Goal: Task Accomplishment & Management: Use online tool/utility

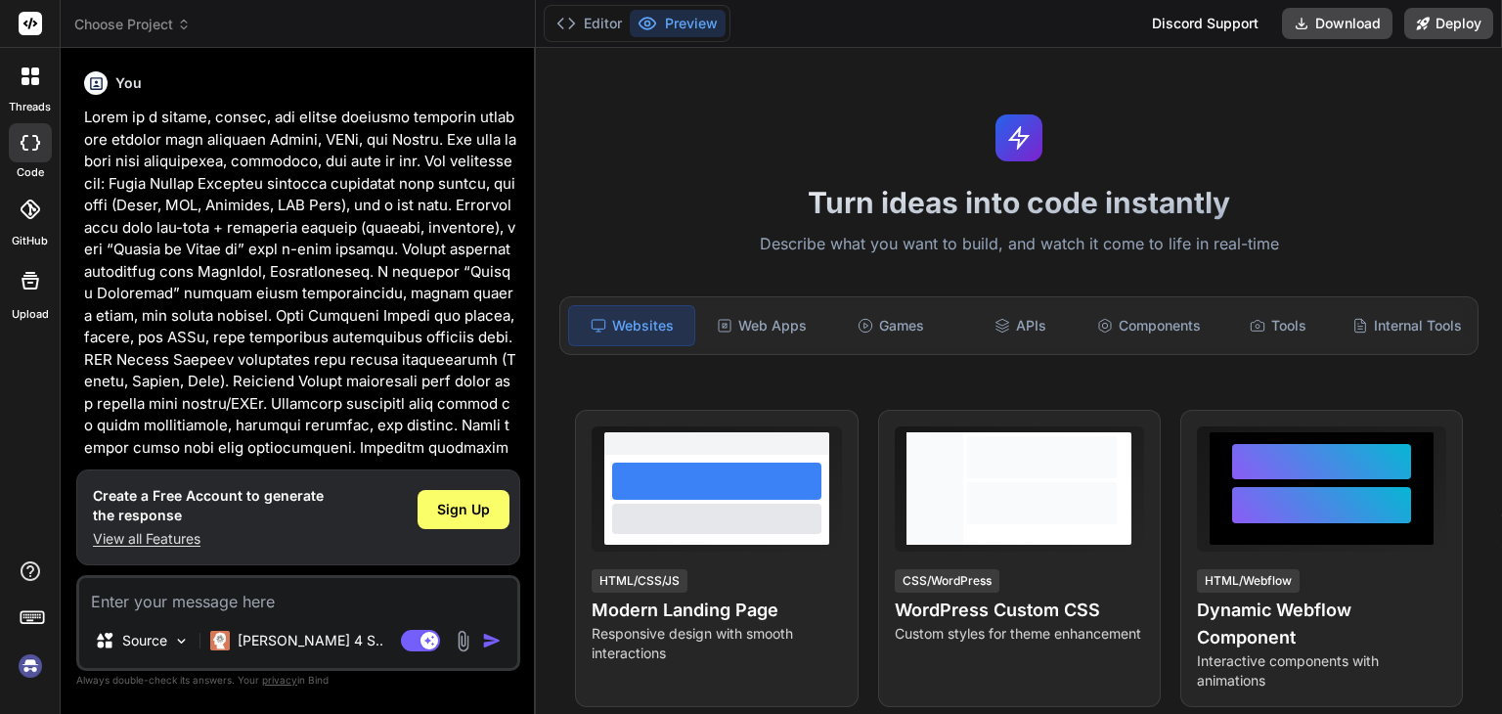
scroll to position [558, 0]
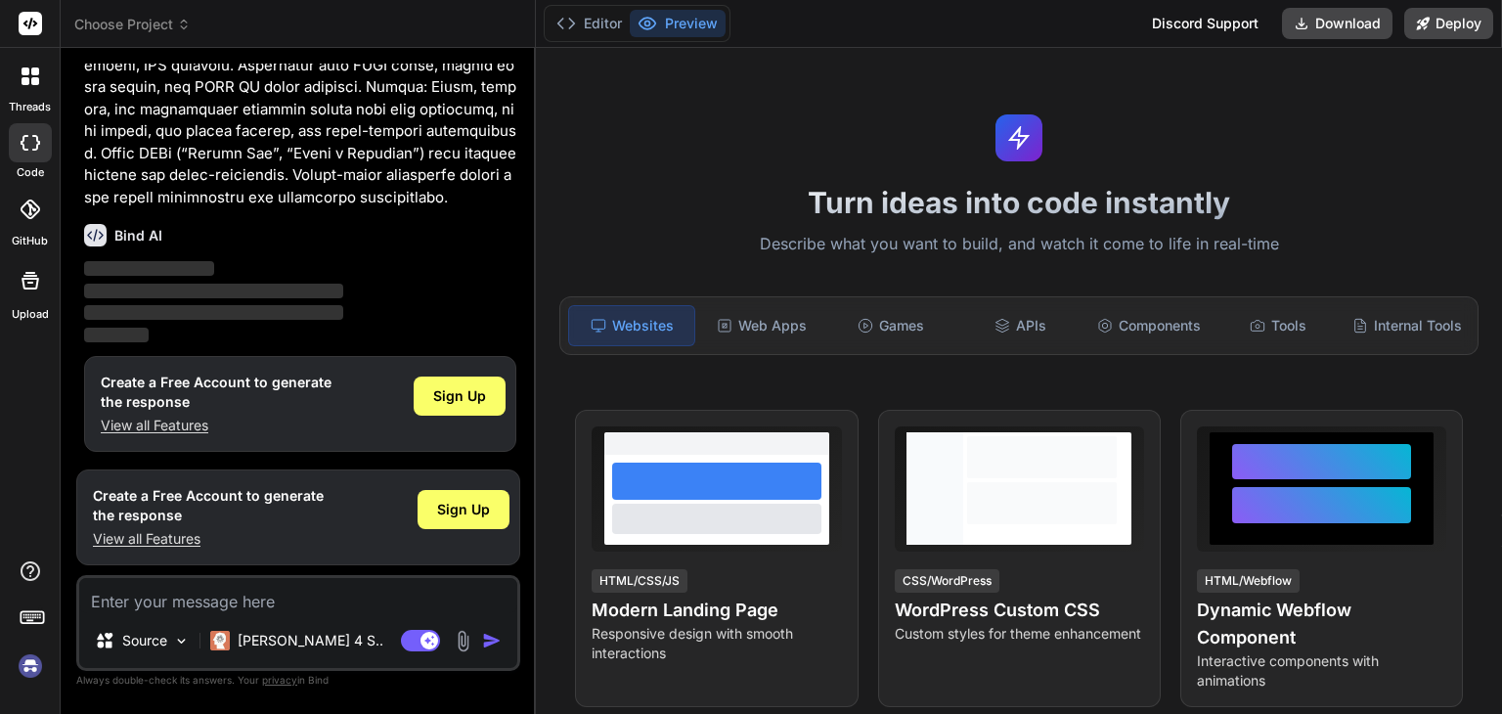
click at [324, 594] on textarea at bounding box center [298, 595] width 438 height 35
click at [467, 406] on div "Sign Up" at bounding box center [460, 395] width 92 height 39
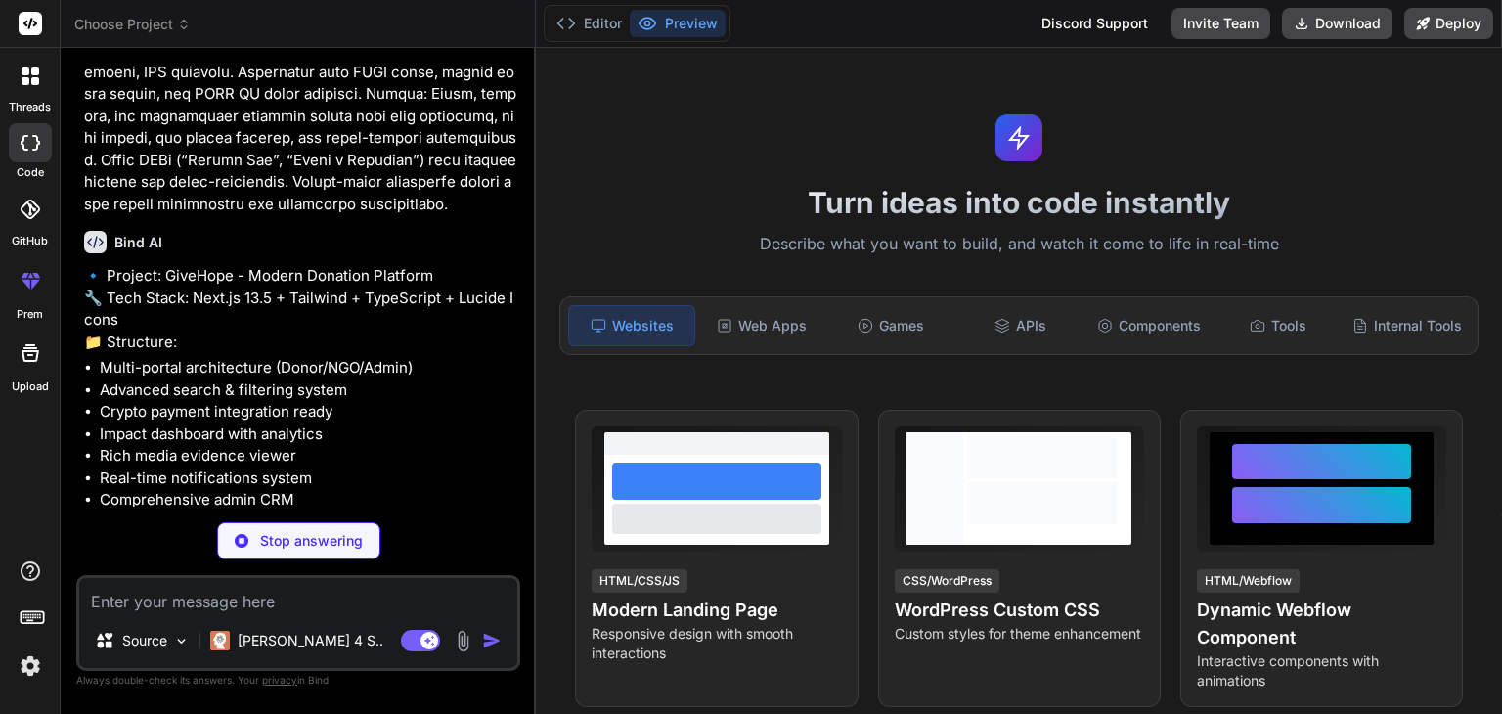
scroll to position [818, 0]
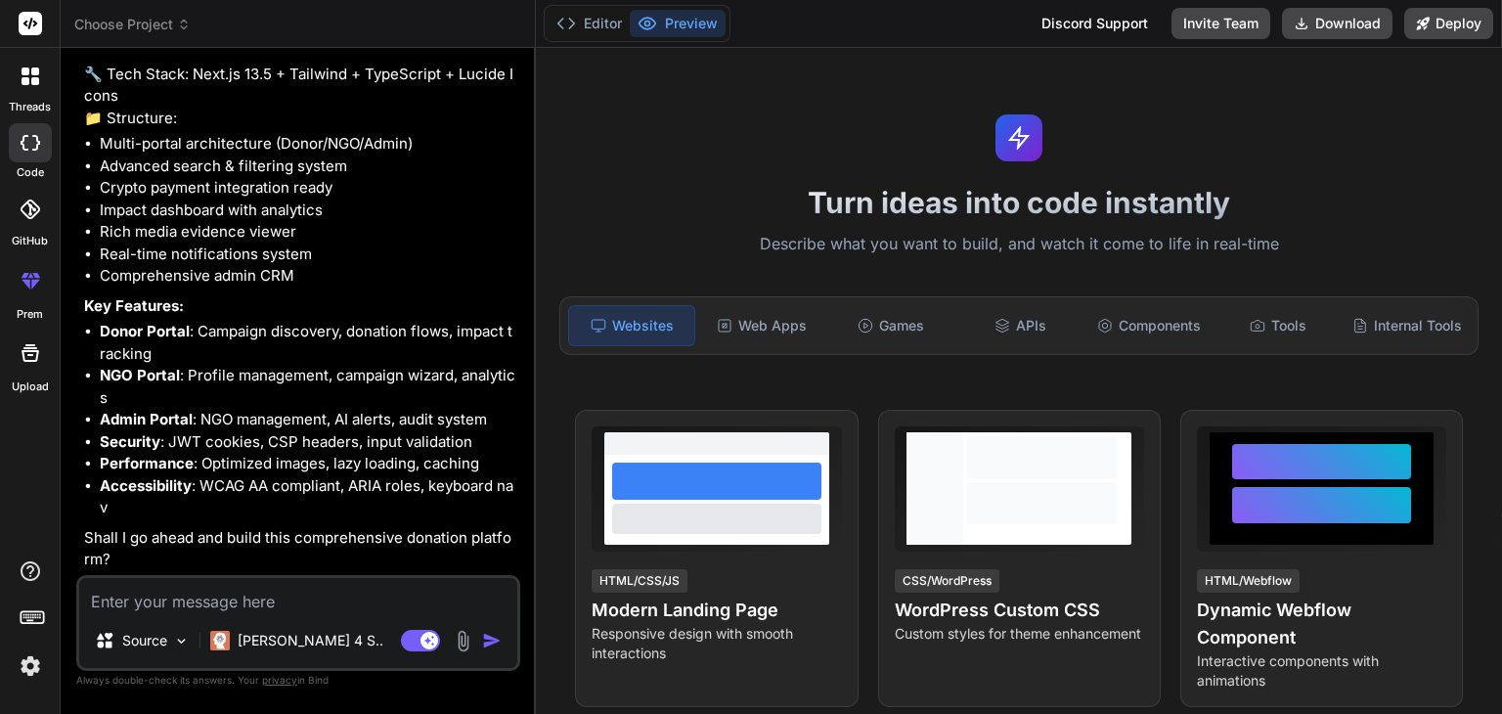
type textarea "x"
click at [181, 596] on textarea at bounding box center [298, 595] width 438 height 35
type textarea "y"
type textarea "x"
type textarea "ye"
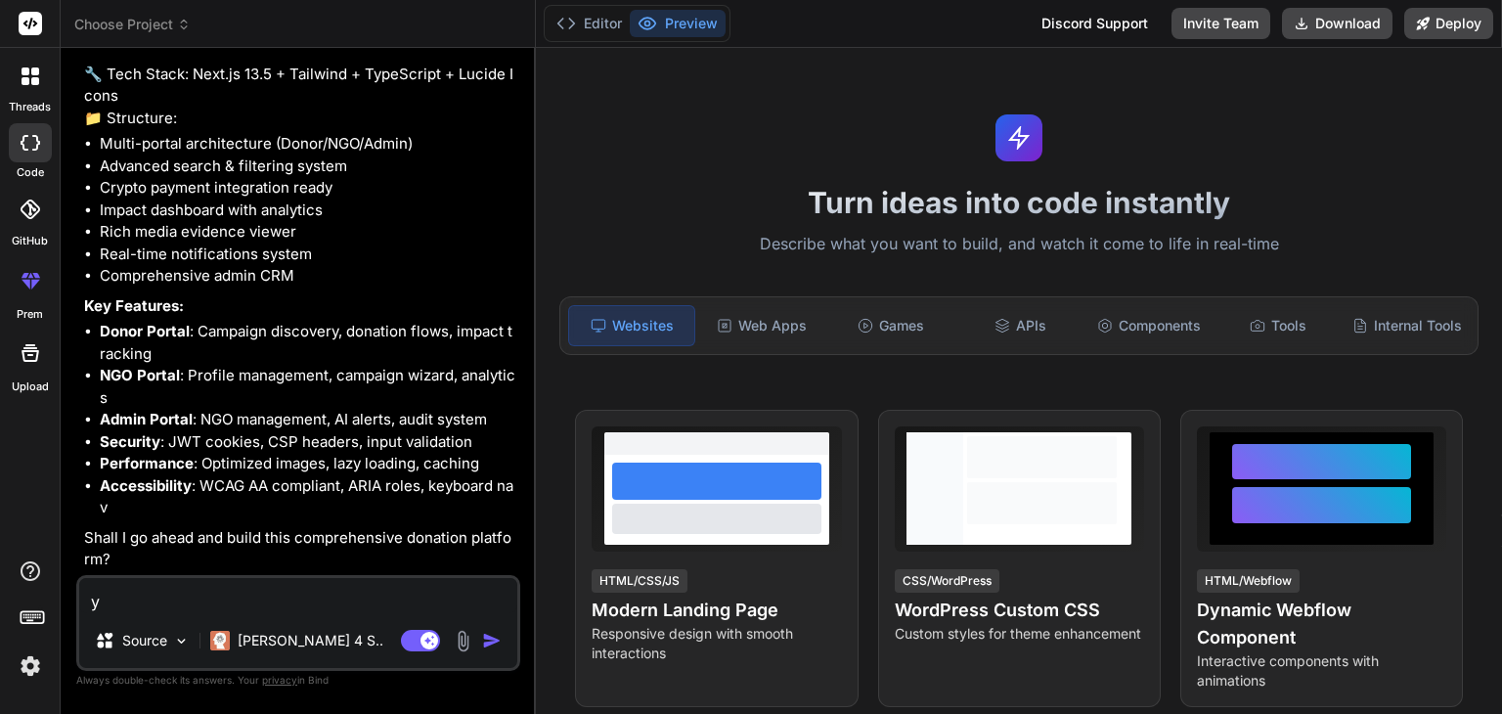
type textarea "x"
type textarea "yes"
type textarea "x"
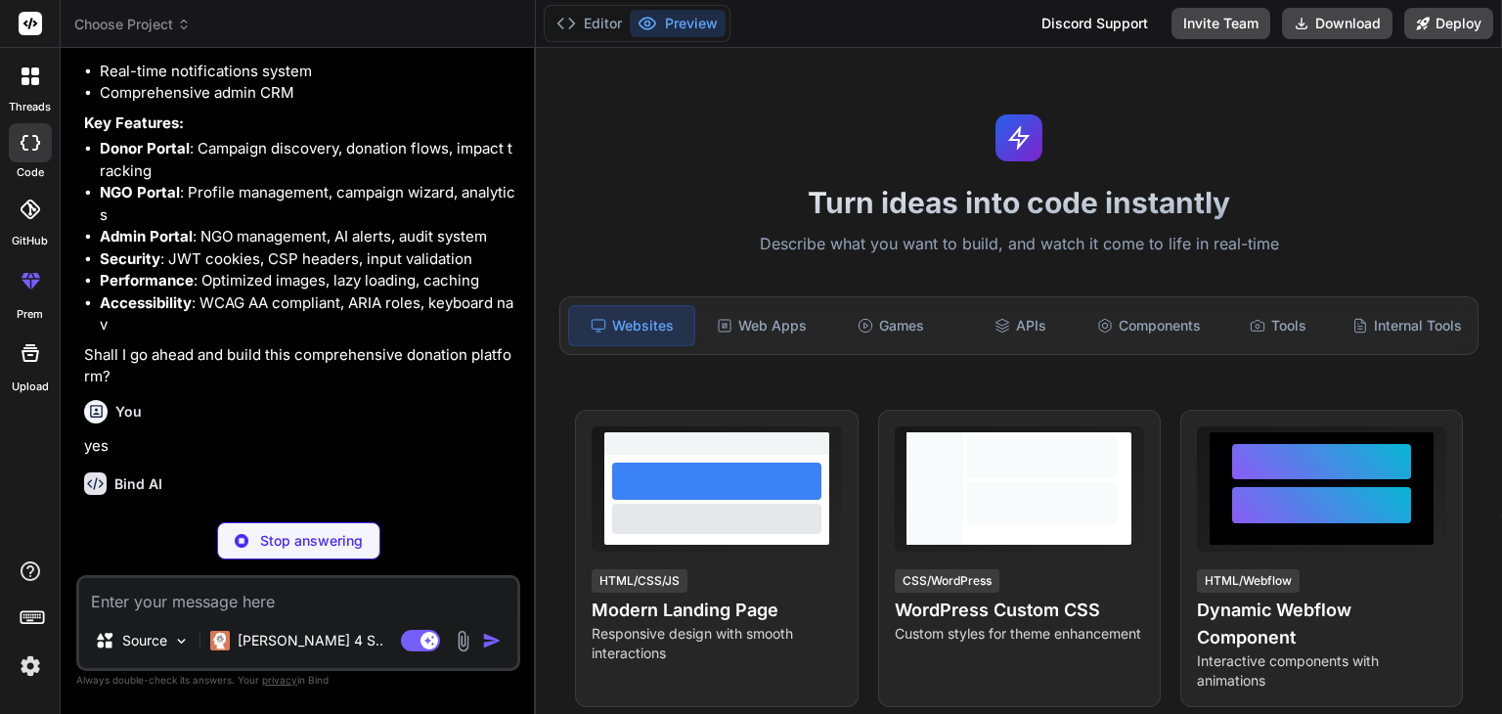
scroll to position [1021, 0]
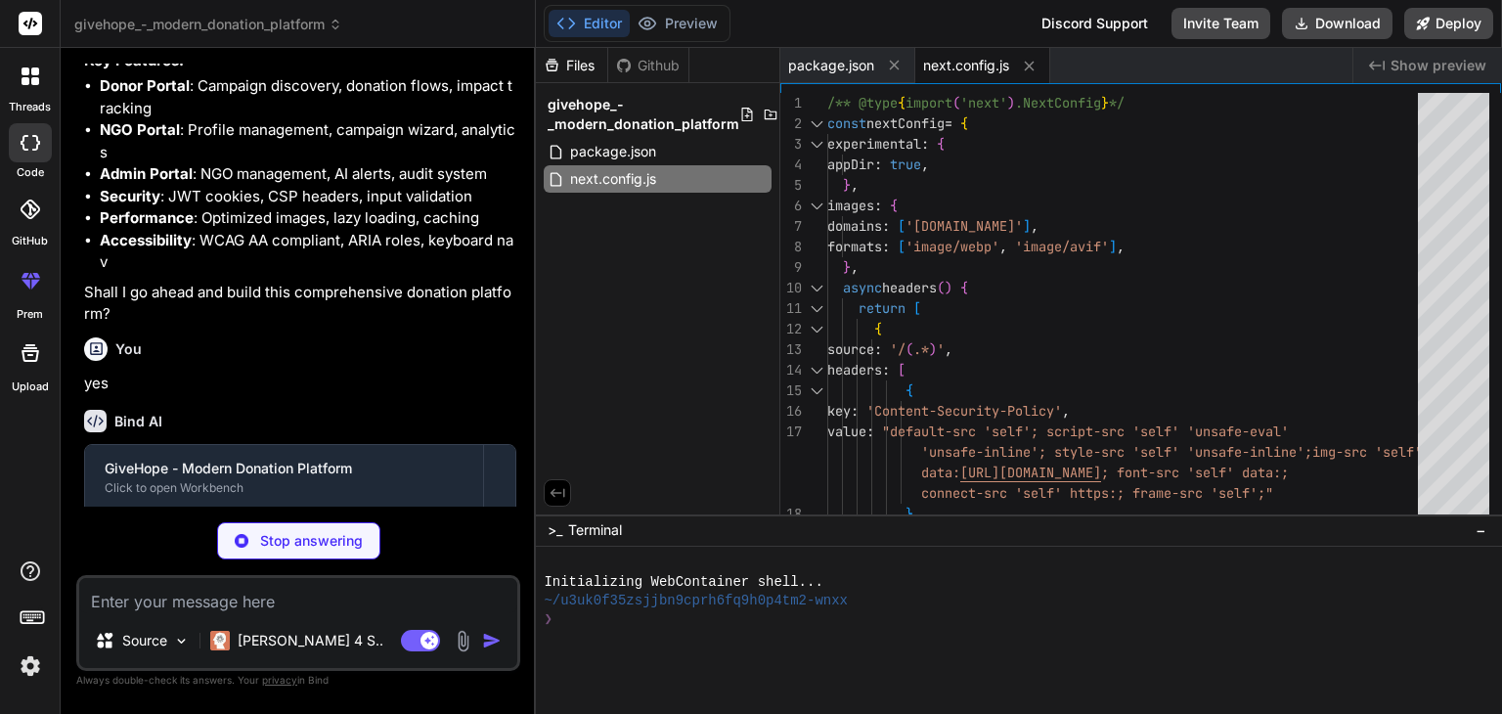
type textarea "x"
type textarea ""accordion-up": "accordion-up 0.2s ease-out", }, }, }, plugins: [], }"
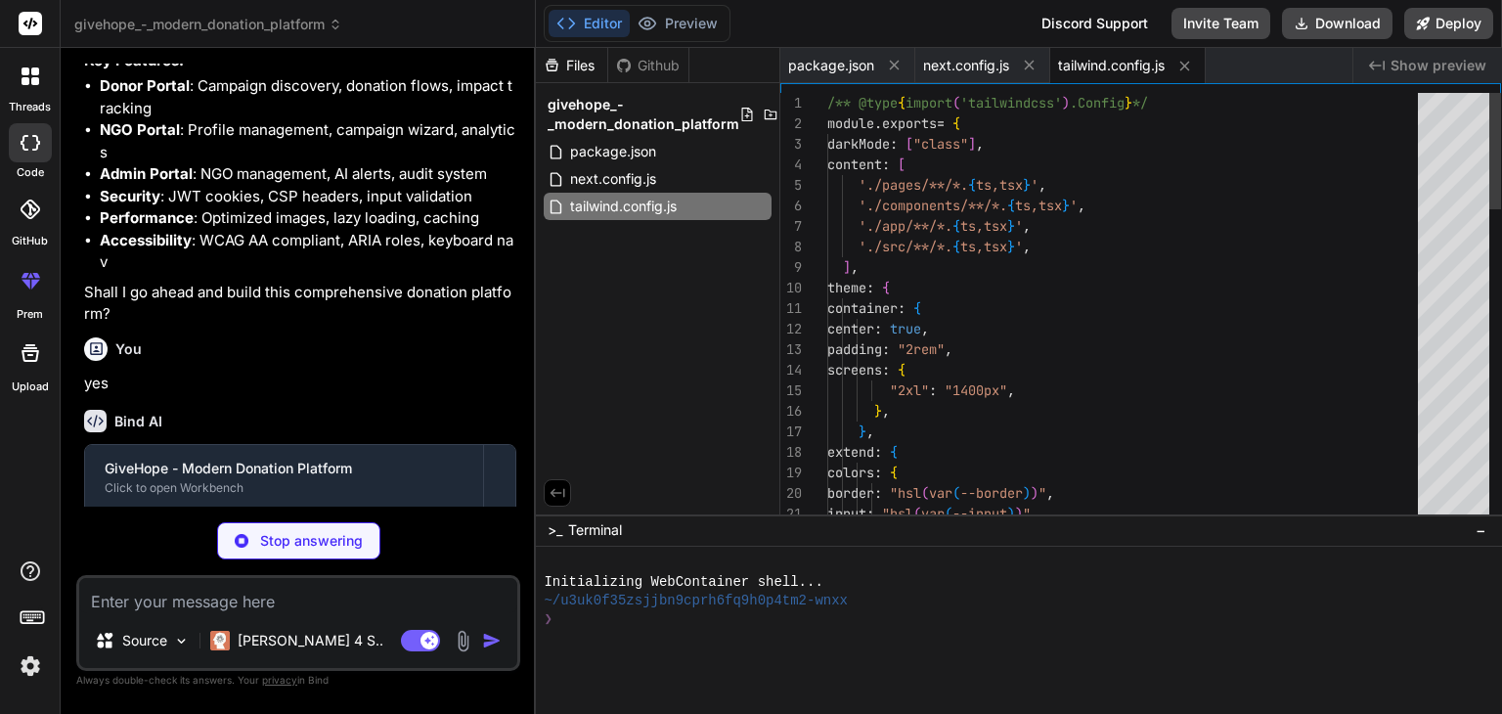
type textarea "x"
type textarea "module.exports = { plugins: { tailwindcss: {}, autoprefixer: {}, }, }"
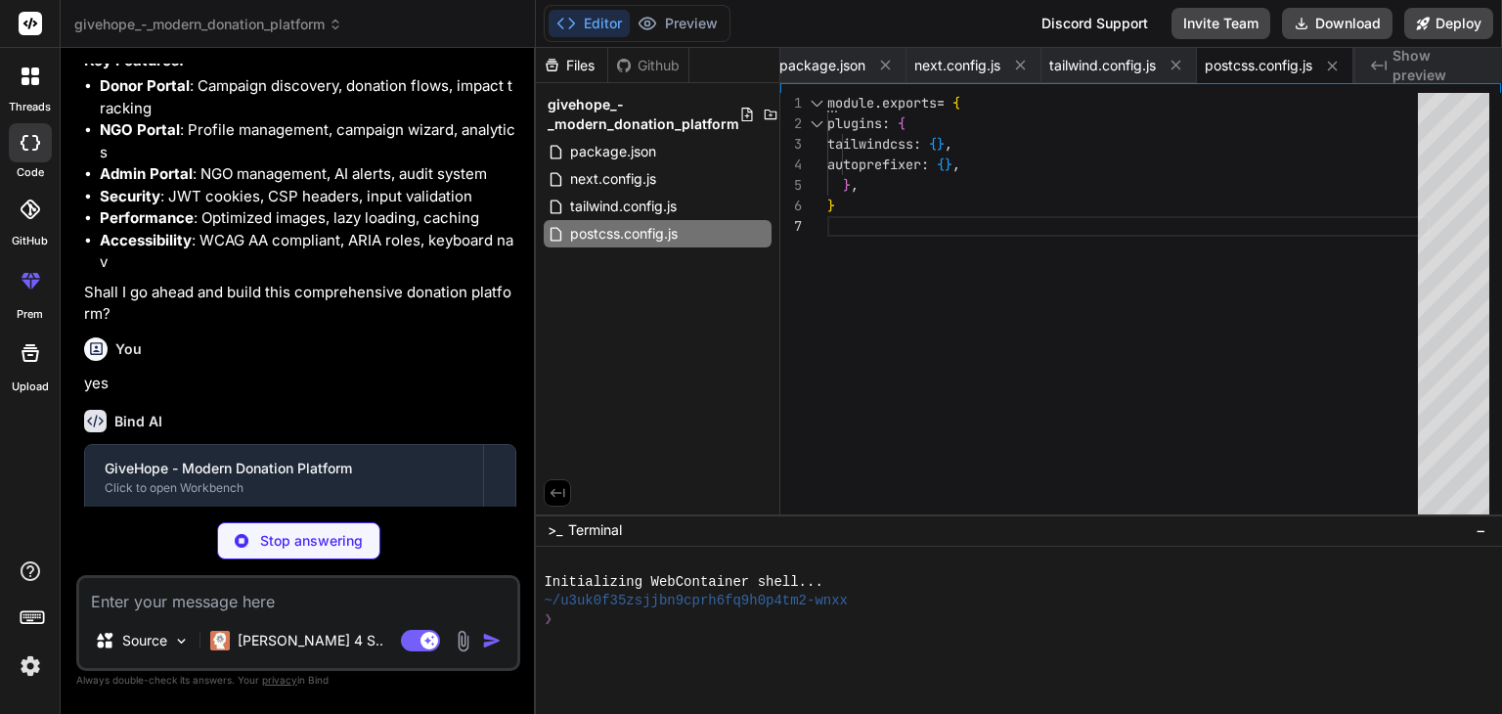
scroll to position [1248, 0]
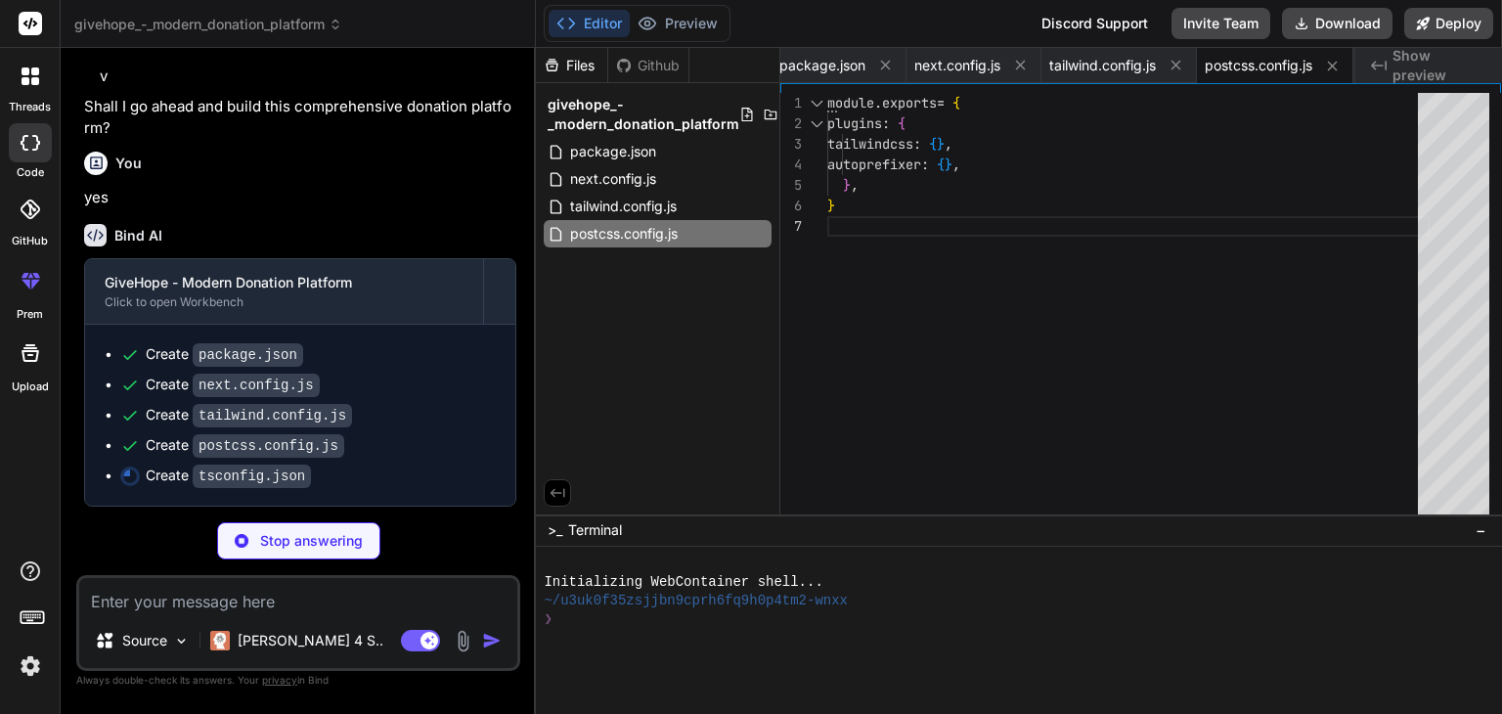
type textarea "x"
type textarea ""paths": { "@/*": ["./*"] } }, "include": ["next-env.d.ts", "**/*.ts", "**/*.ts…"
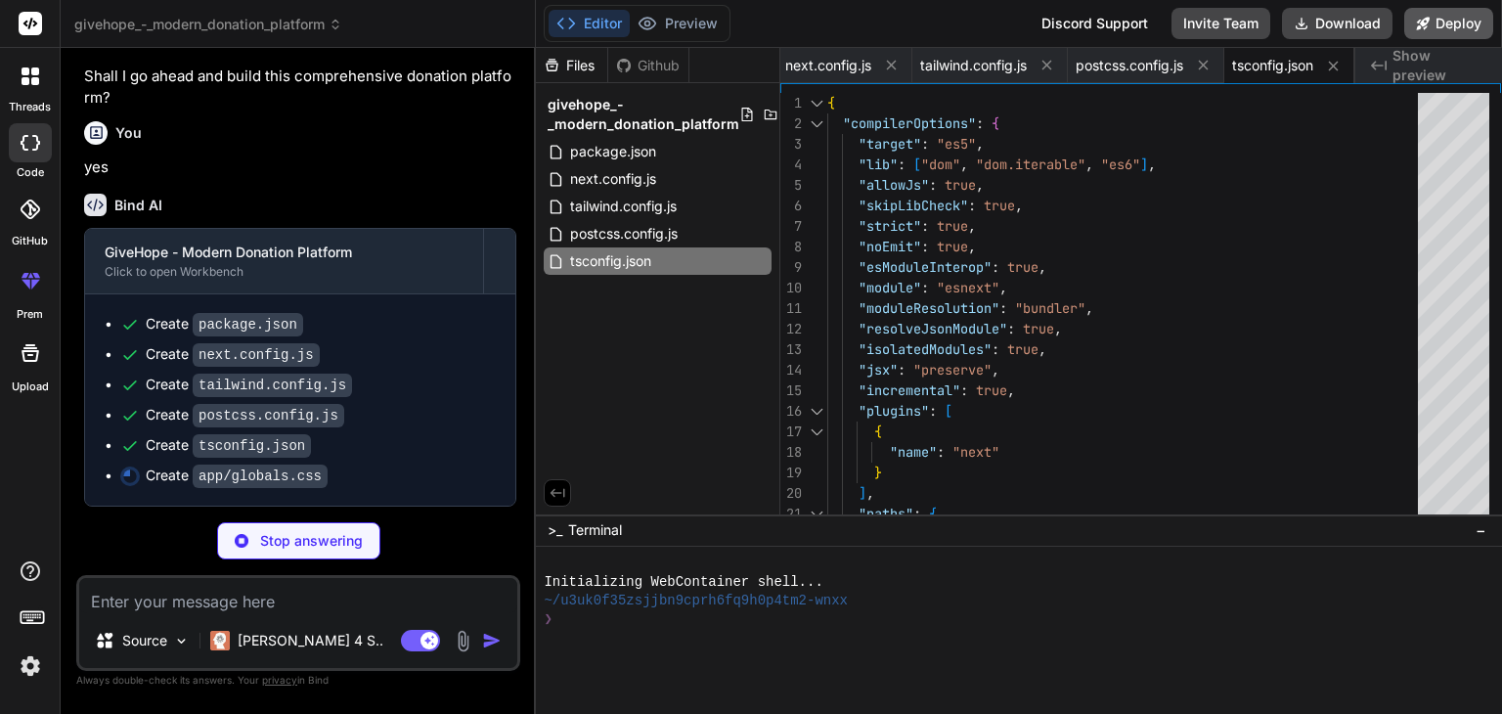
click at [1465, 30] on button "Deploy" at bounding box center [1448, 23] width 89 height 31
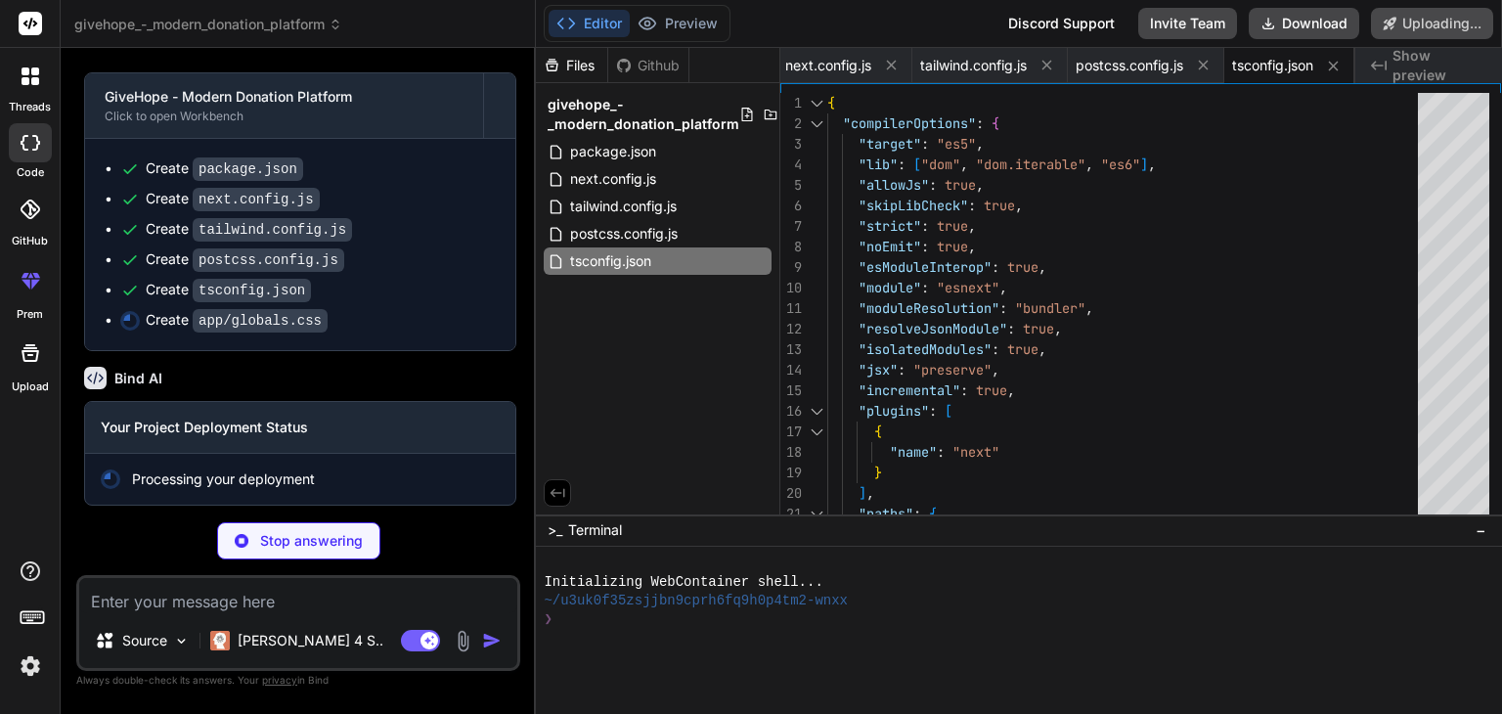
scroll to position [1395, 0]
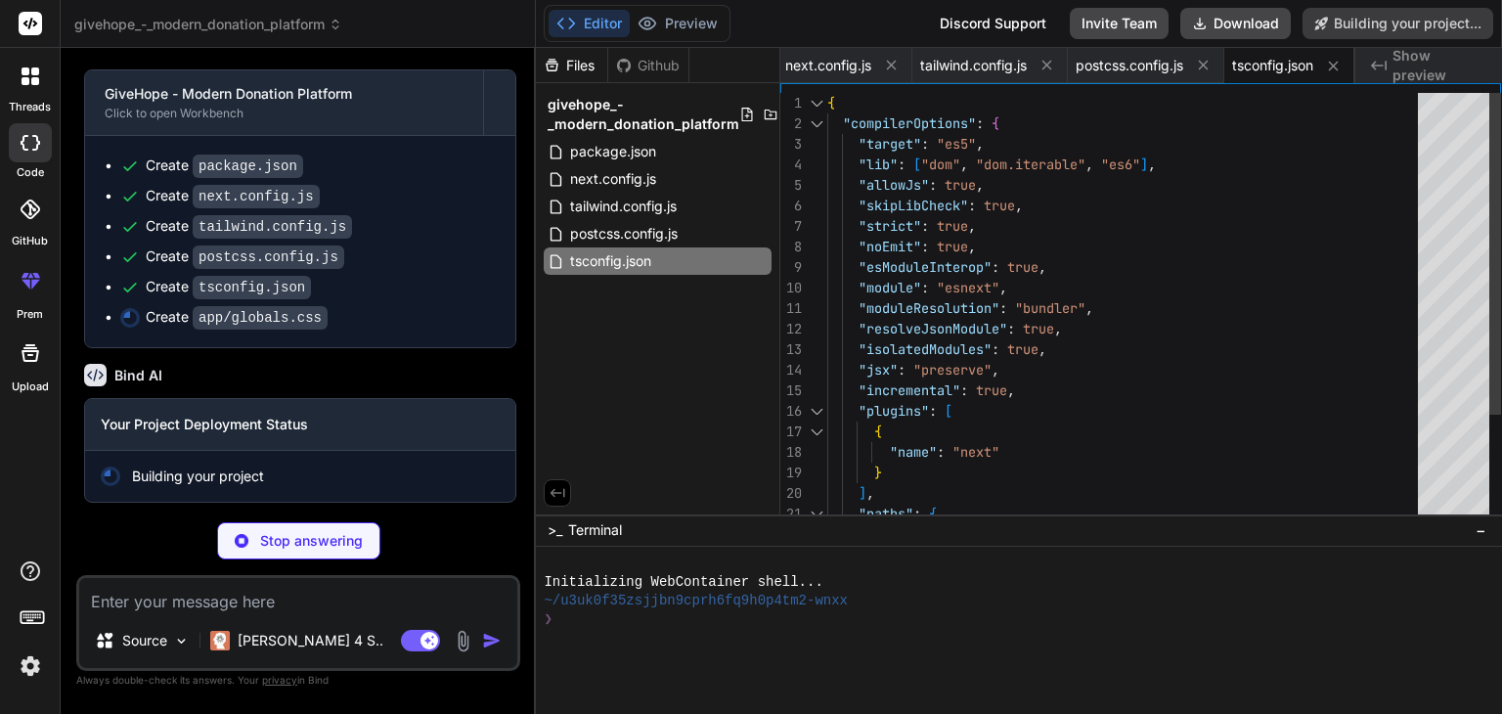
type textarea "x"
type textarea "} .glass-card { backdrop-filter: blur(10px); background: rgba(255, 255, 255, 0.…"
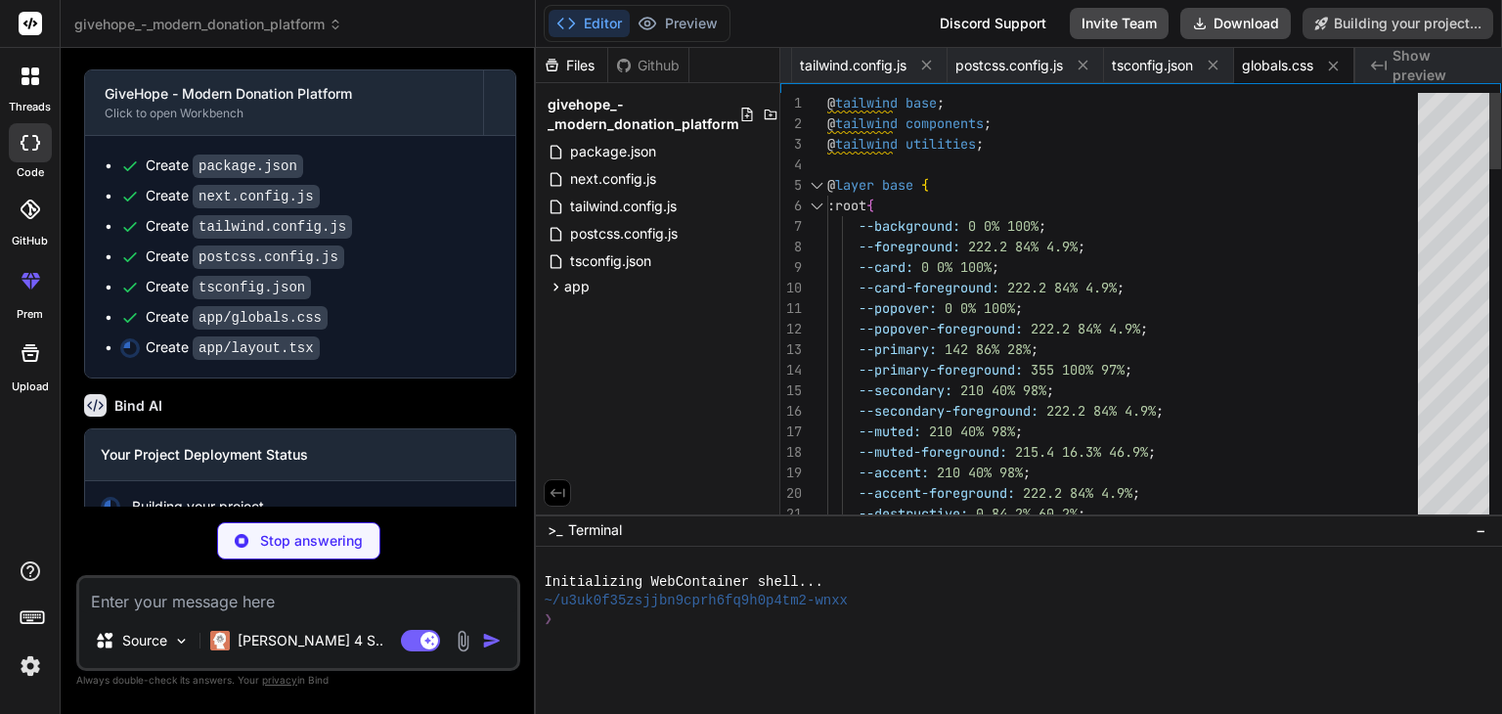
type textarea "x"
type textarea ") }"
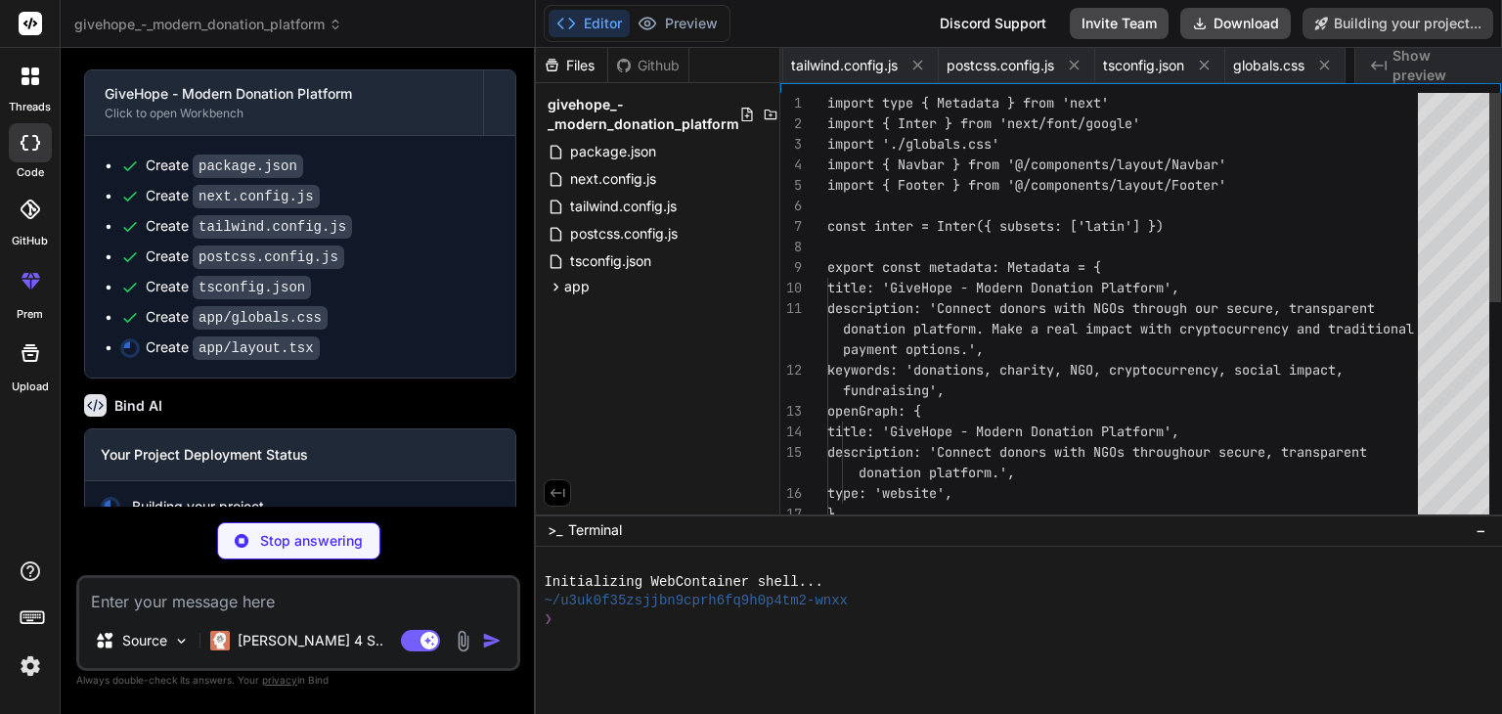
scroll to position [0, 384]
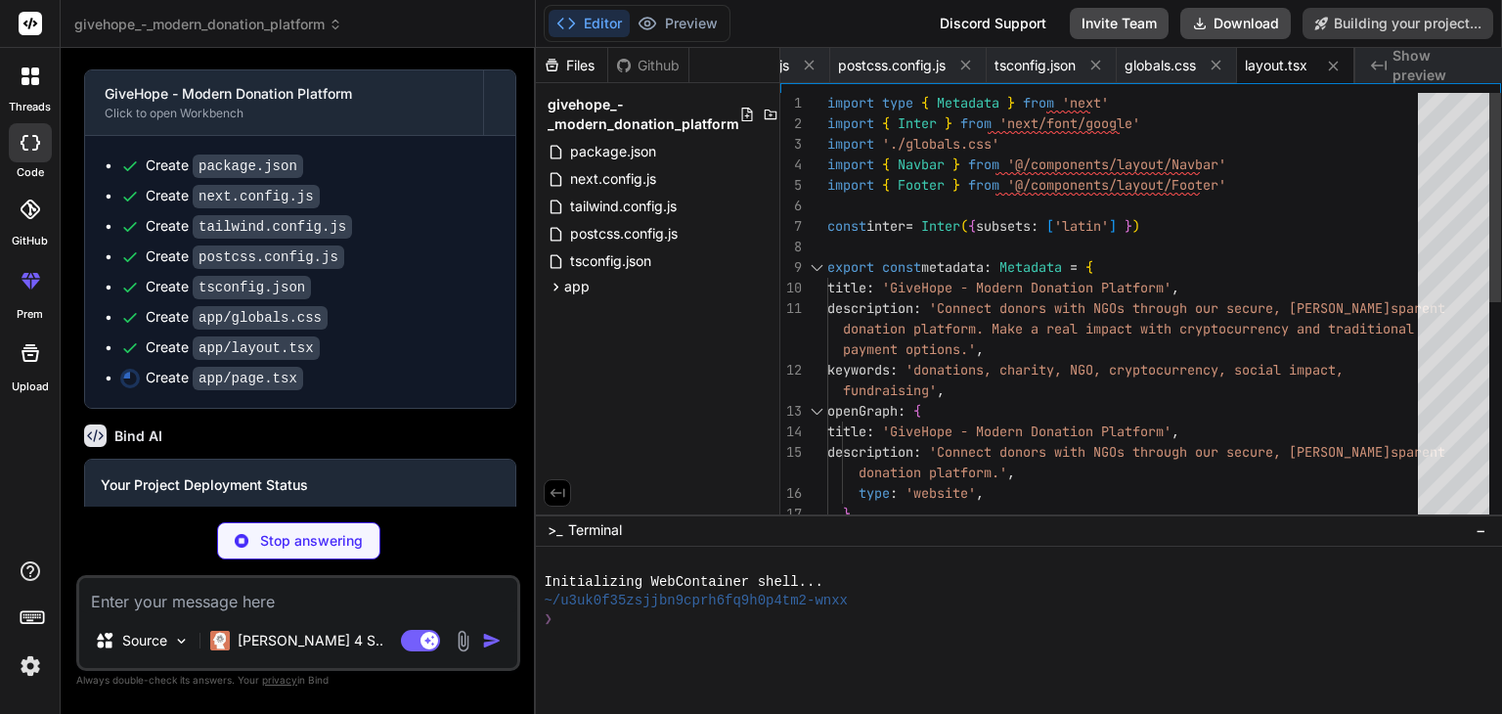
type textarea "x"
type textarea "<Hero /> <Features /> <FeaturedCampaigns /> <ImpactStats /> <Testimonials /> <C…"
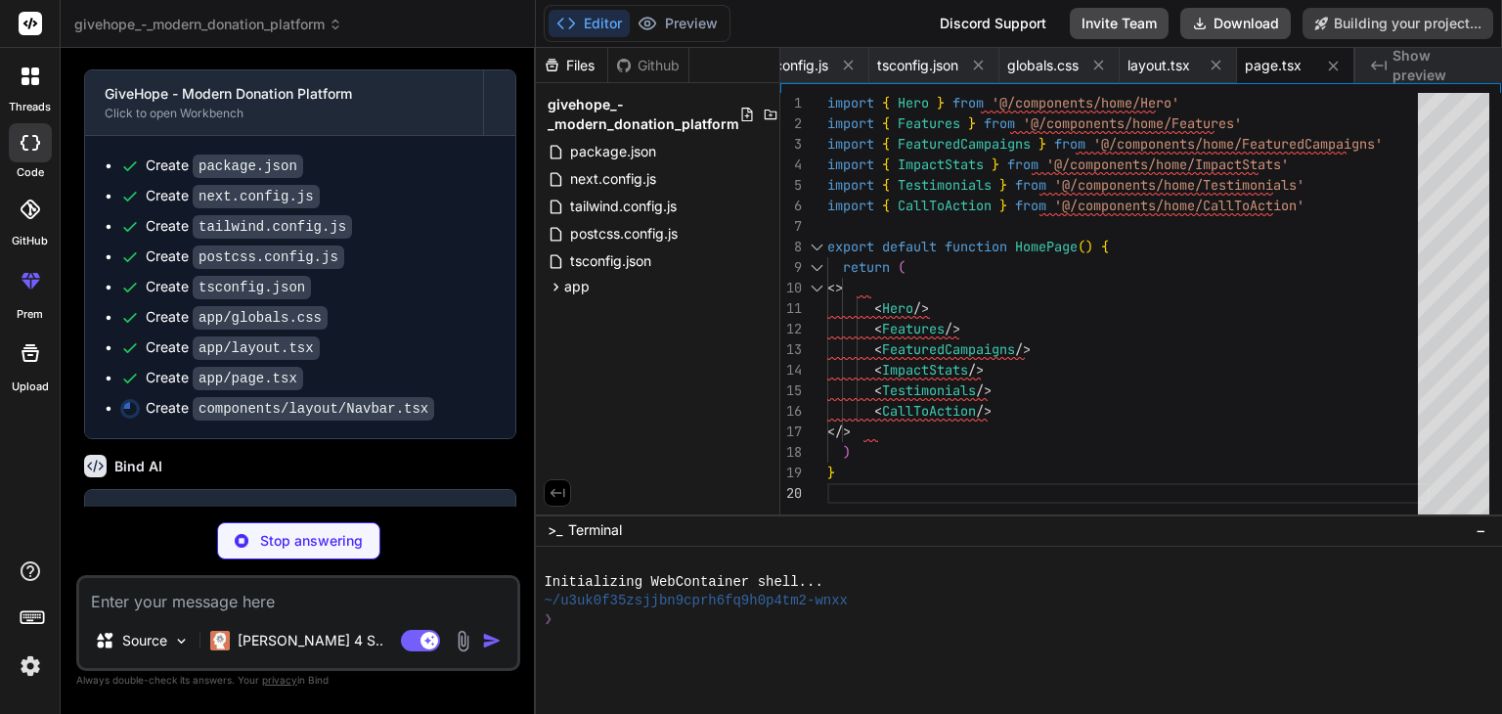
type textarea "x"
type textarea "</Button> </div> </div> )} </div> </nav> ) }"
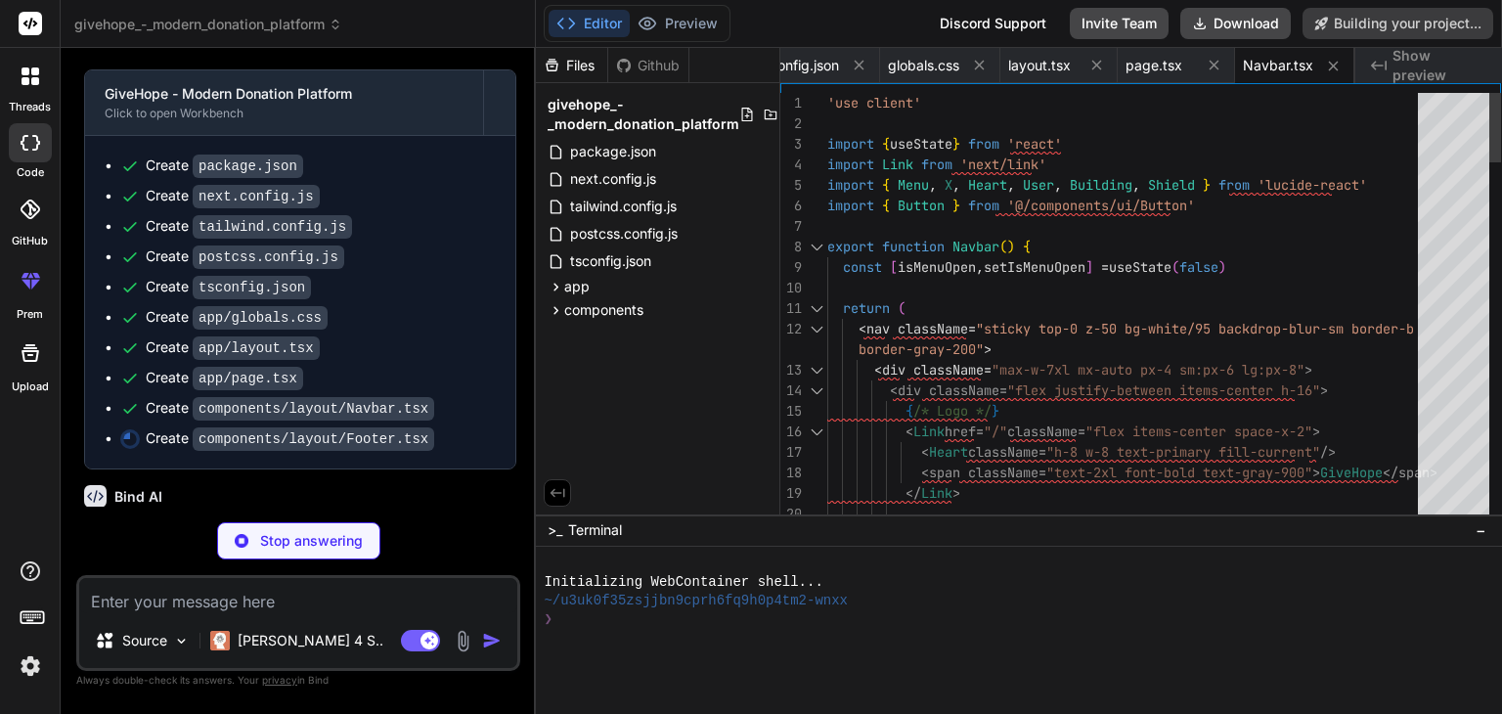
type textarea "x"
type textarea "</div> </div> </div> </footer> ) }"
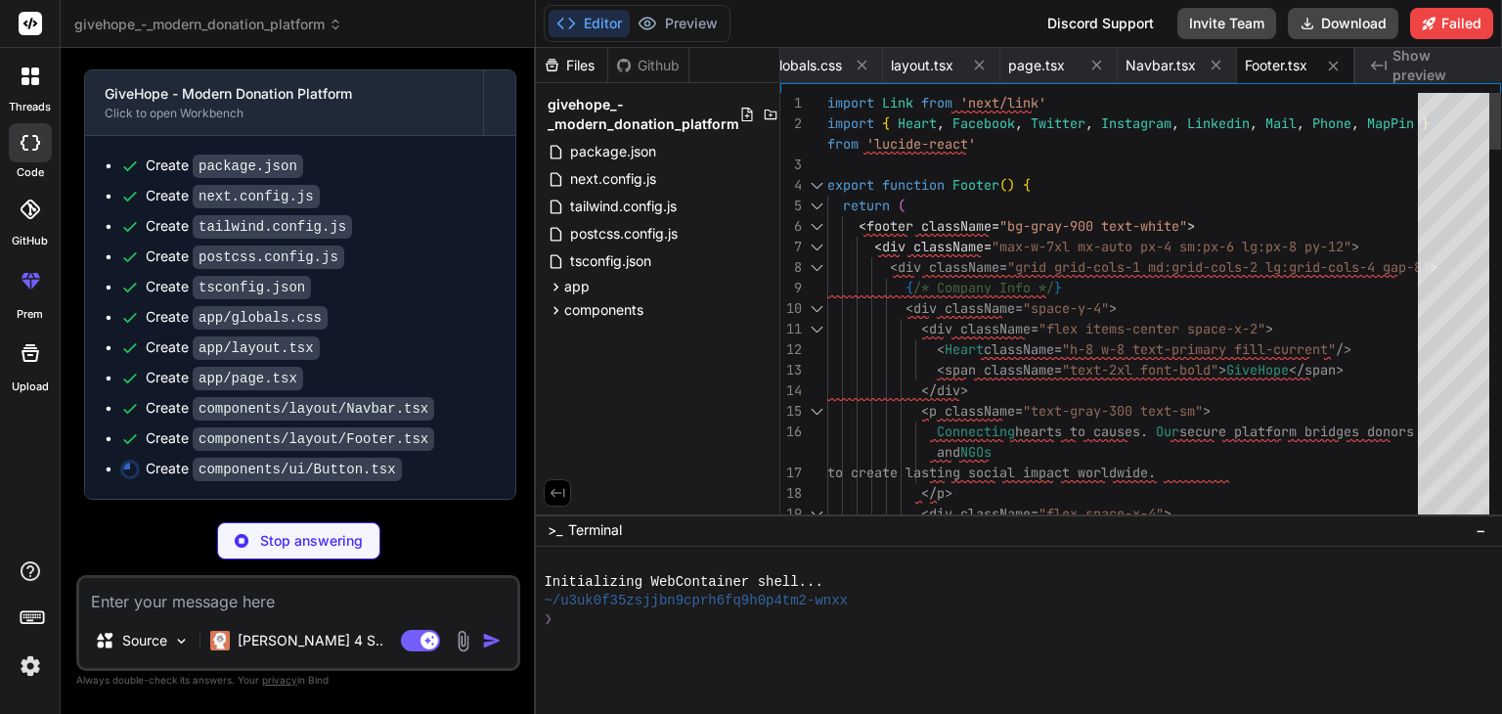
type textarea "x"
type textarea "</button> ) } ) Button.displayName = 'Button' export { Button, buttonVariants }"
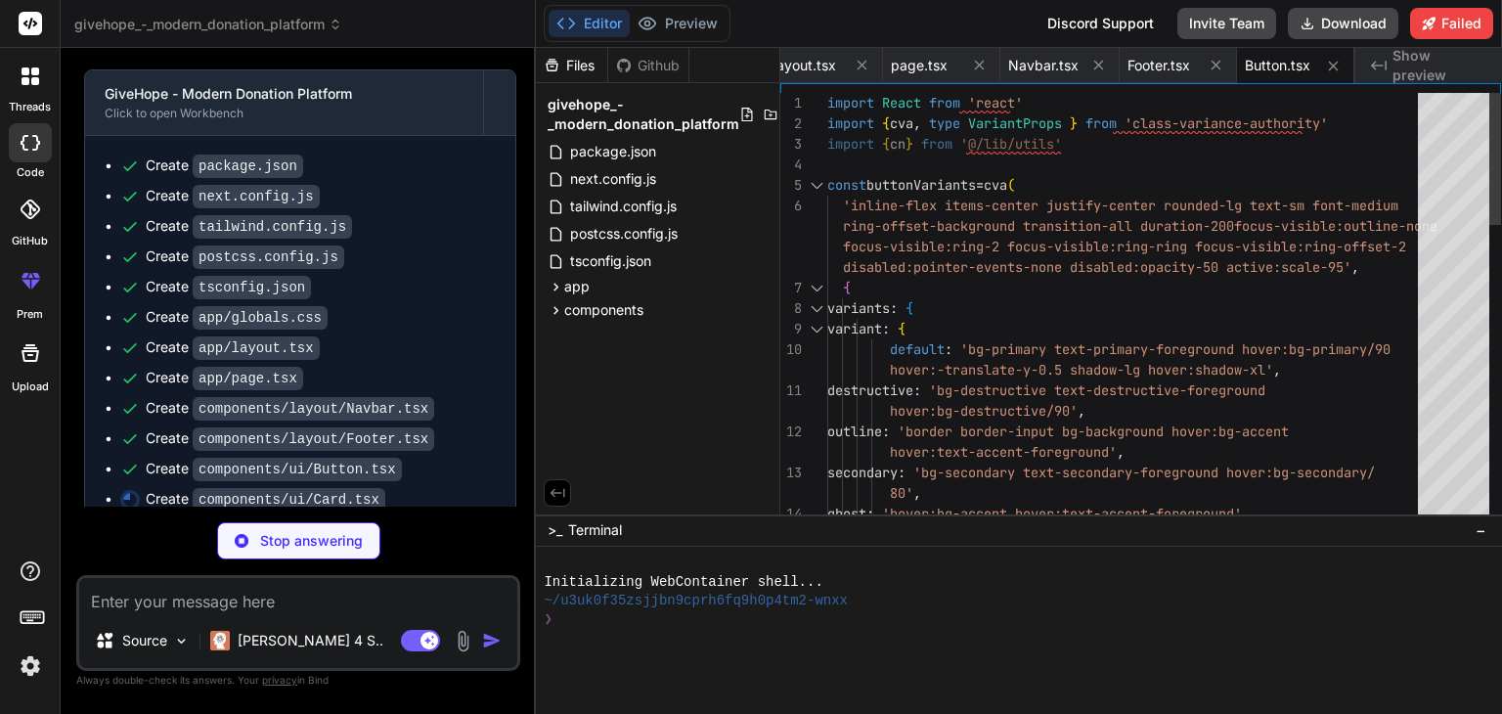
type textarea "x"
type textarea "<div ref={ref} className={cn('flex items-center p-6 pt-0', className)} {...prop…"
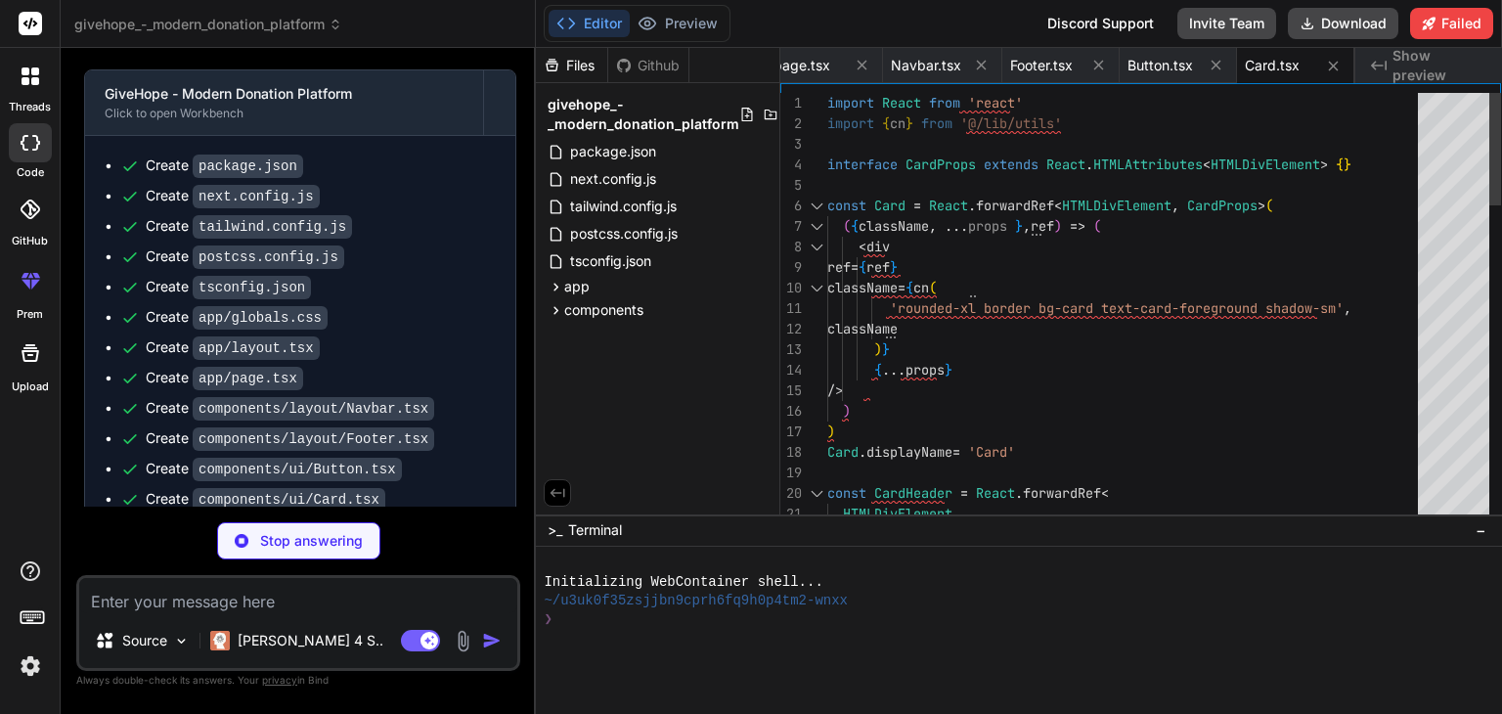
type textarea "x"
type textarea "export { Badge, badgeVariants }"
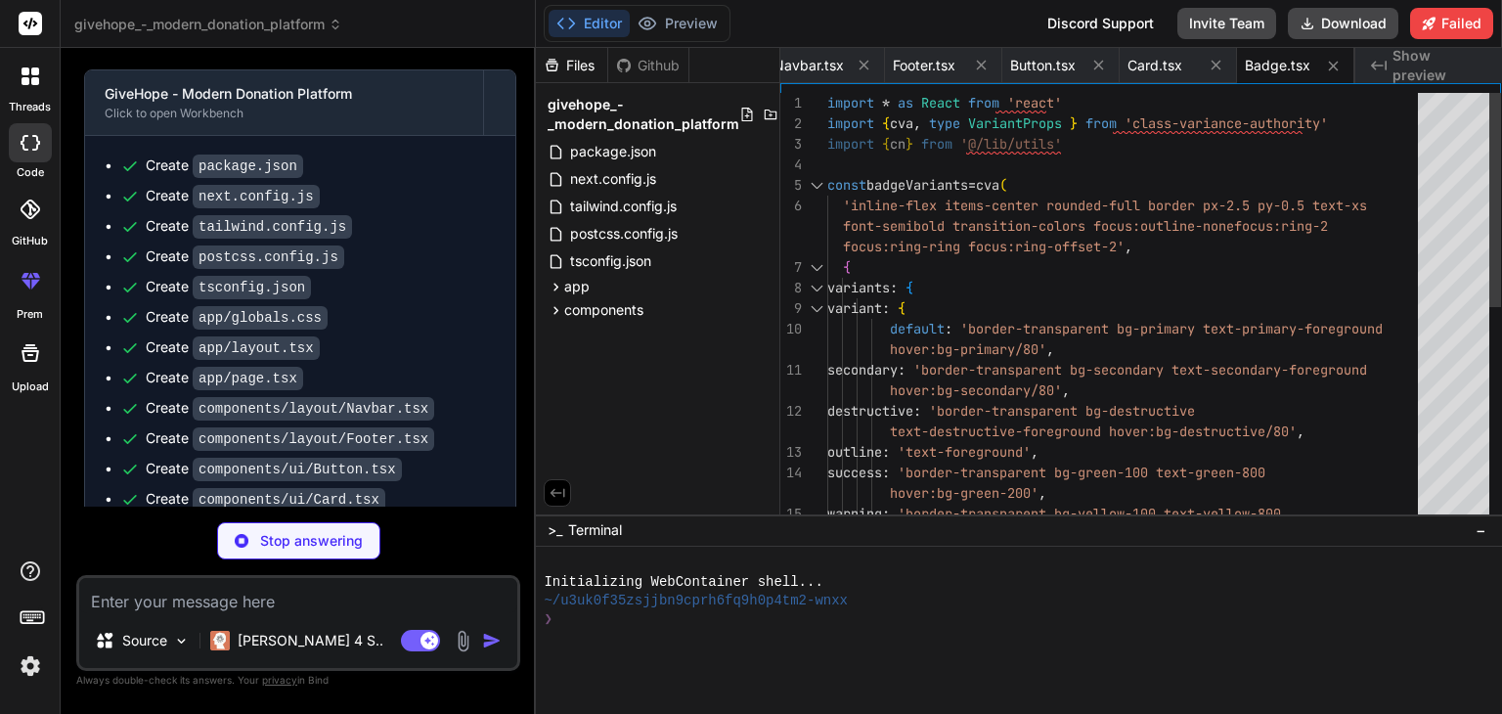
type textarea "x"
type textarea "month: 'long', day: 'numeric', }).format(new Date(date)) }"
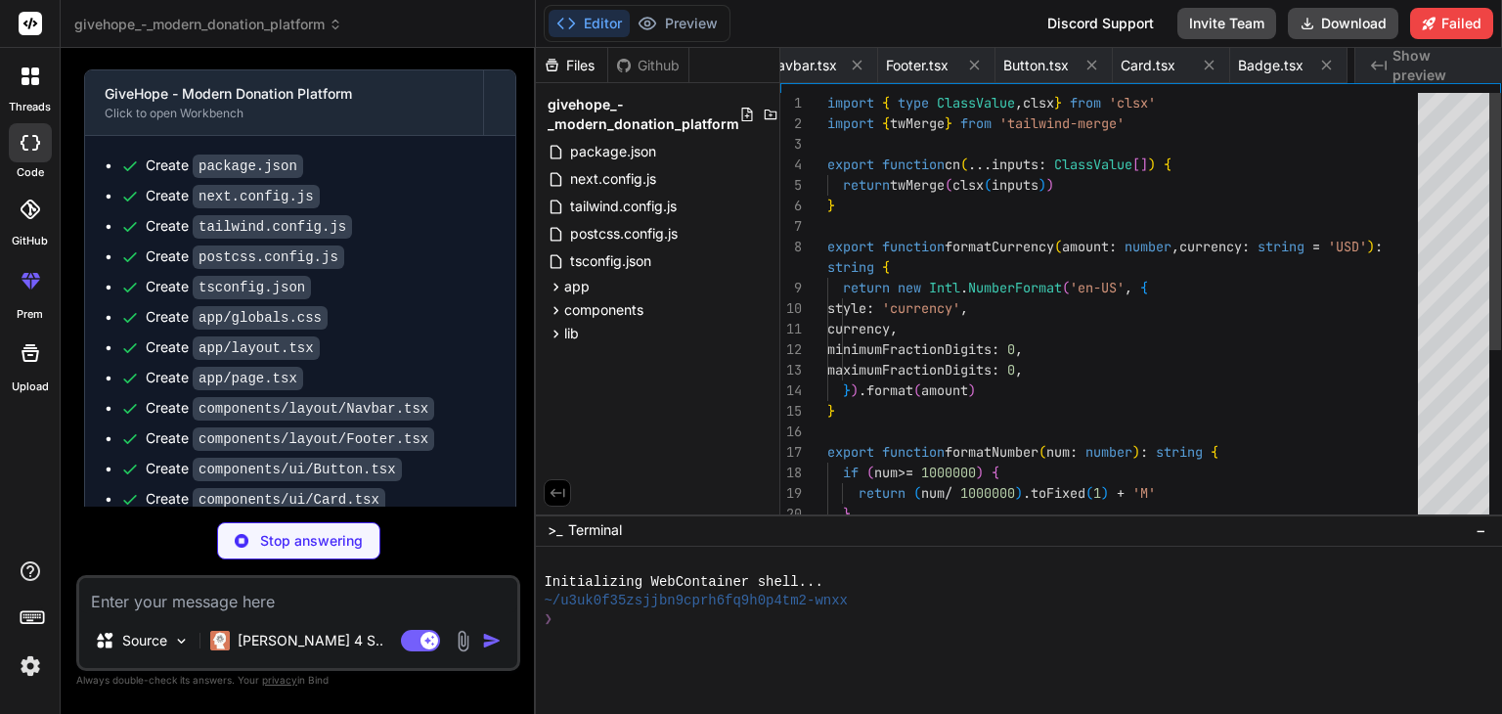
scroll to position [0, 1206]
type textarea "x"
type textarea "scale-110"></div> </div> </div> </div> </section> ) }"
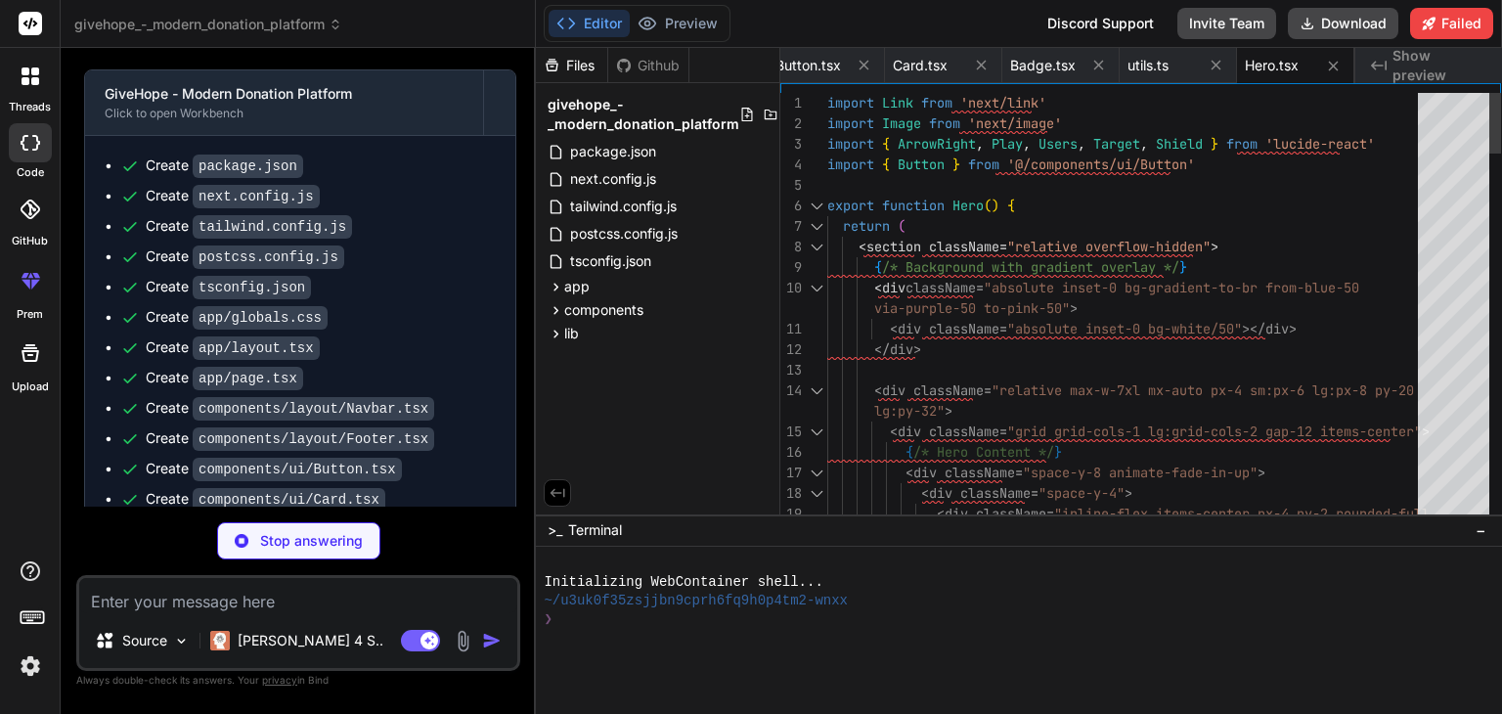
type textarea "x"
type textarea "</span> </div> </div> </div> </section> ) }"
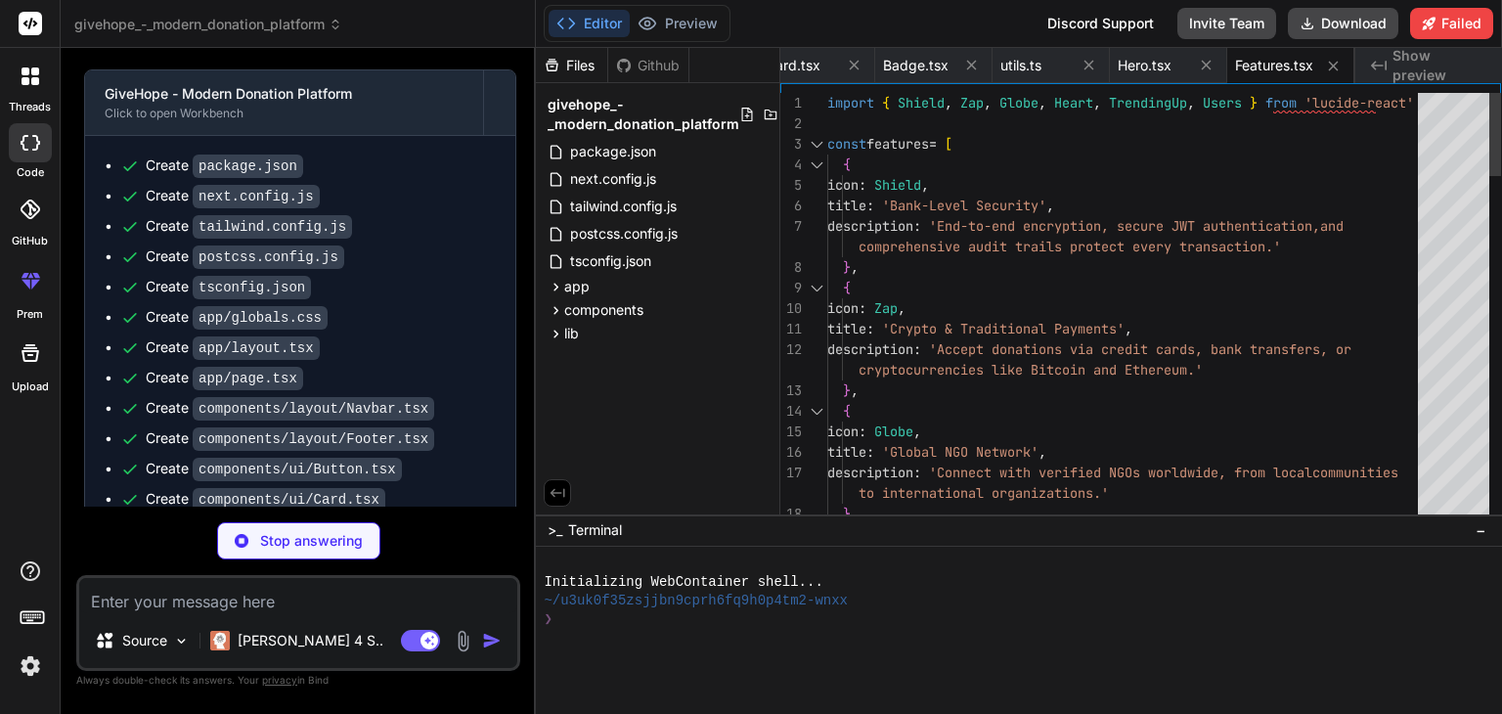
type textarea "x"
type textarea "</section> ) }"
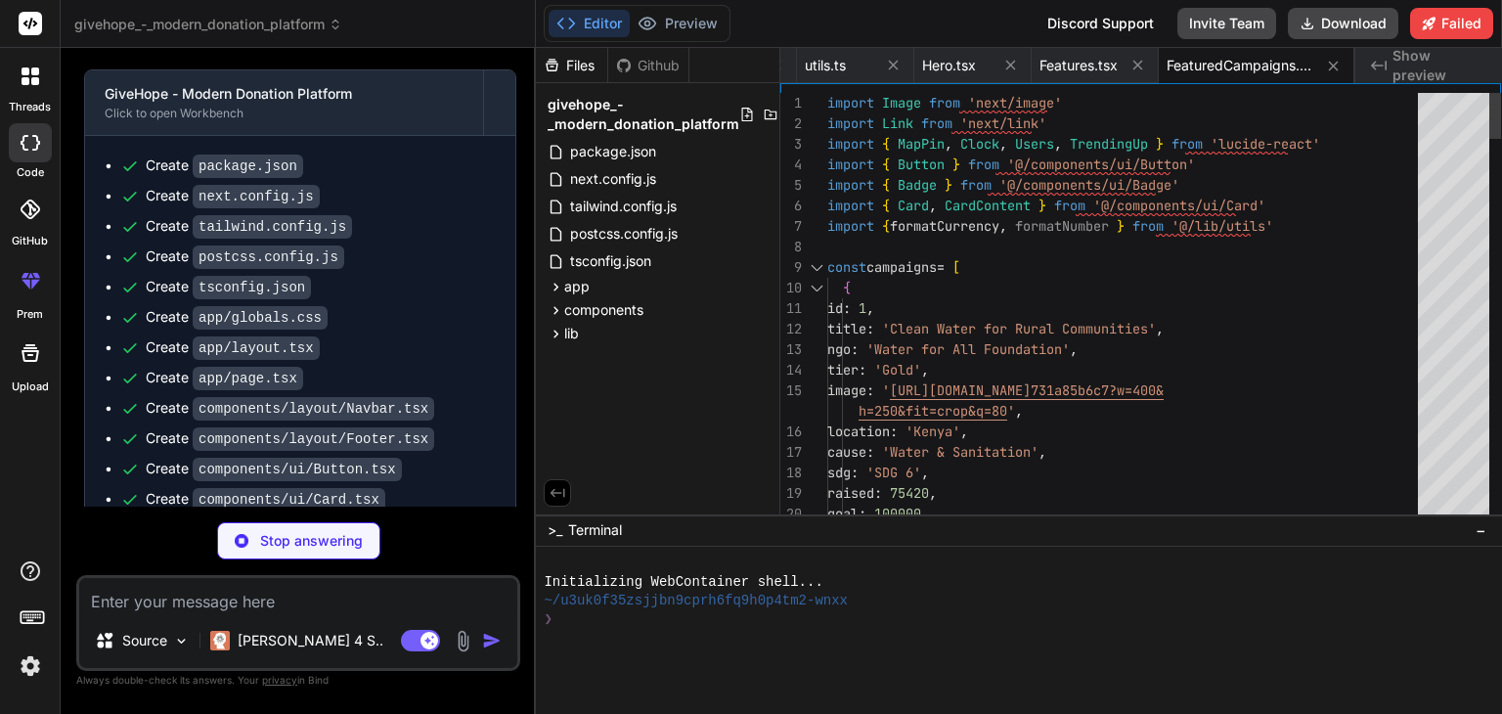
type textarea "x"
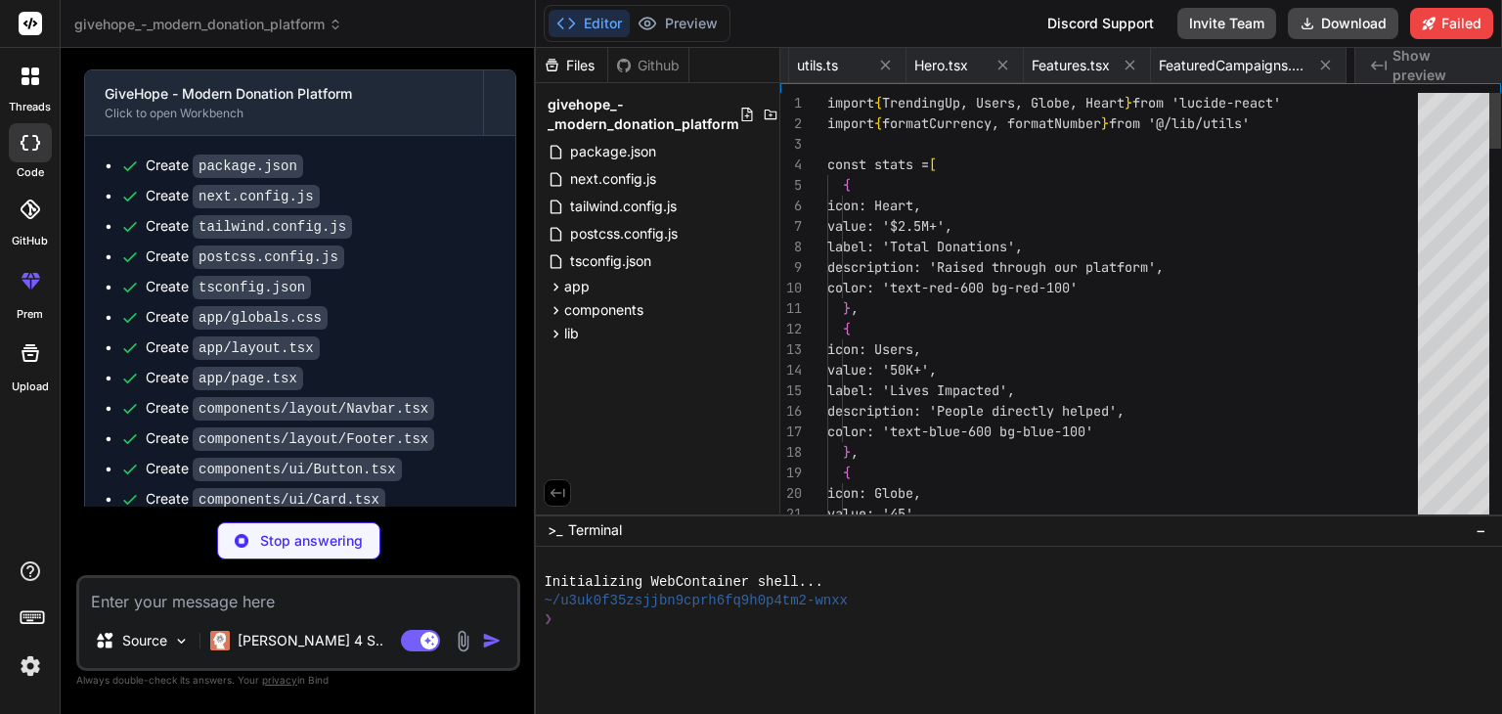
scroll to position [0, 1795]
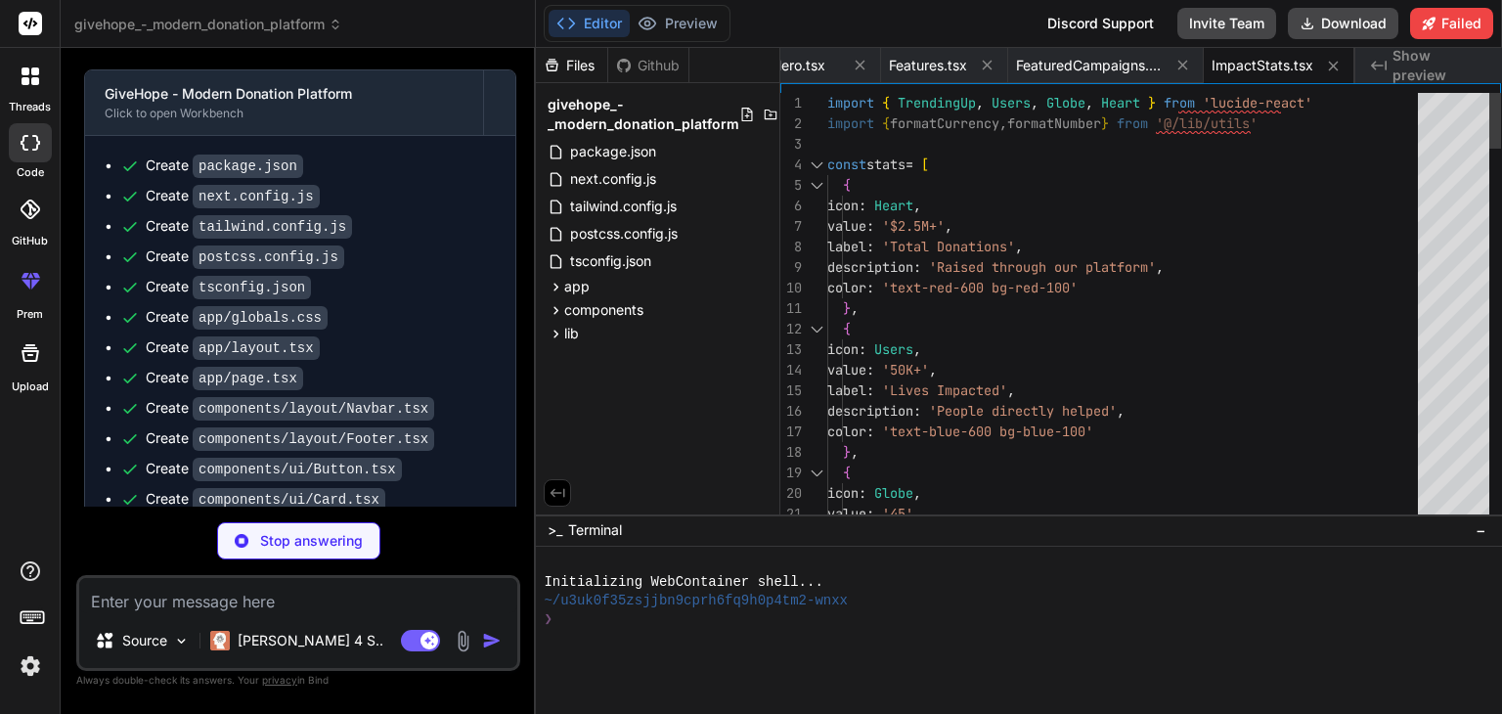
type textarea "x"
type textarea "</section> ) }"
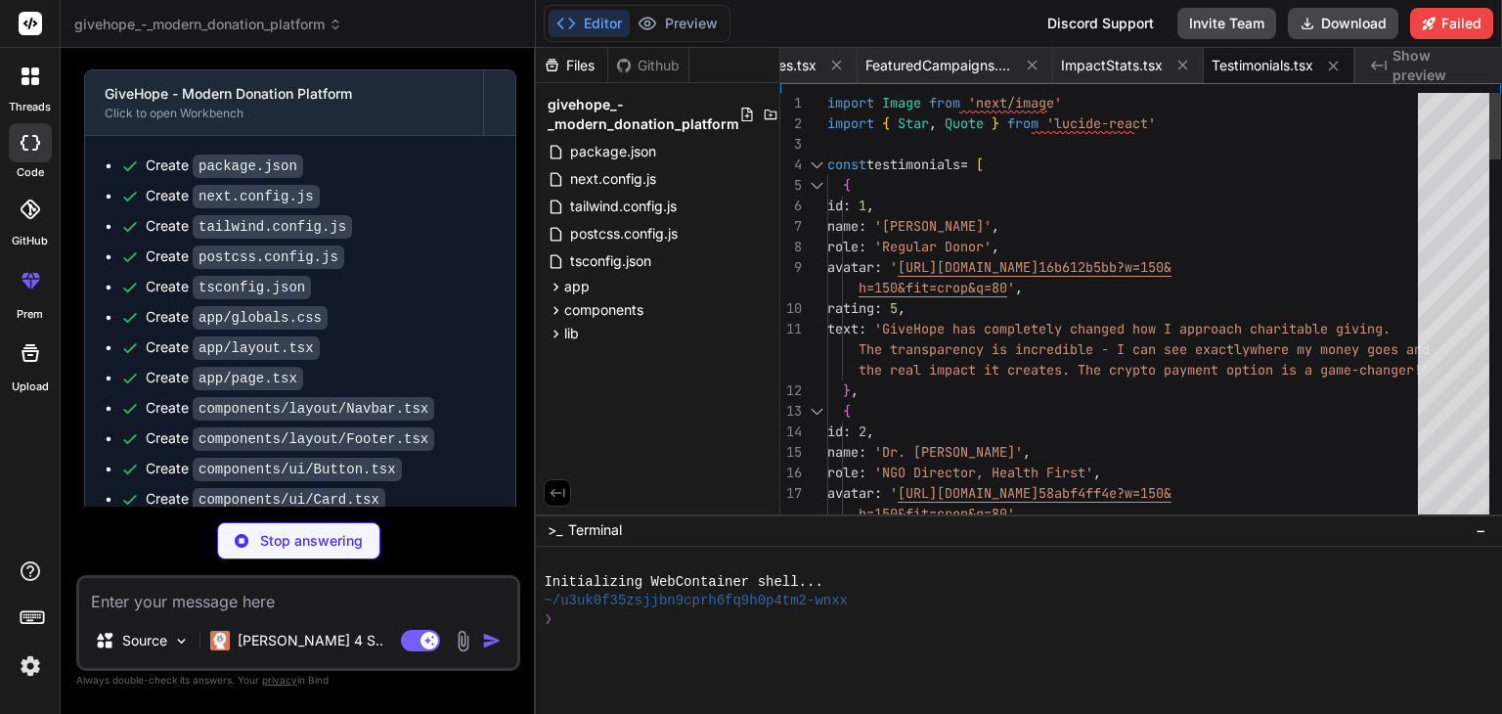
scroll to position [0, 2101]
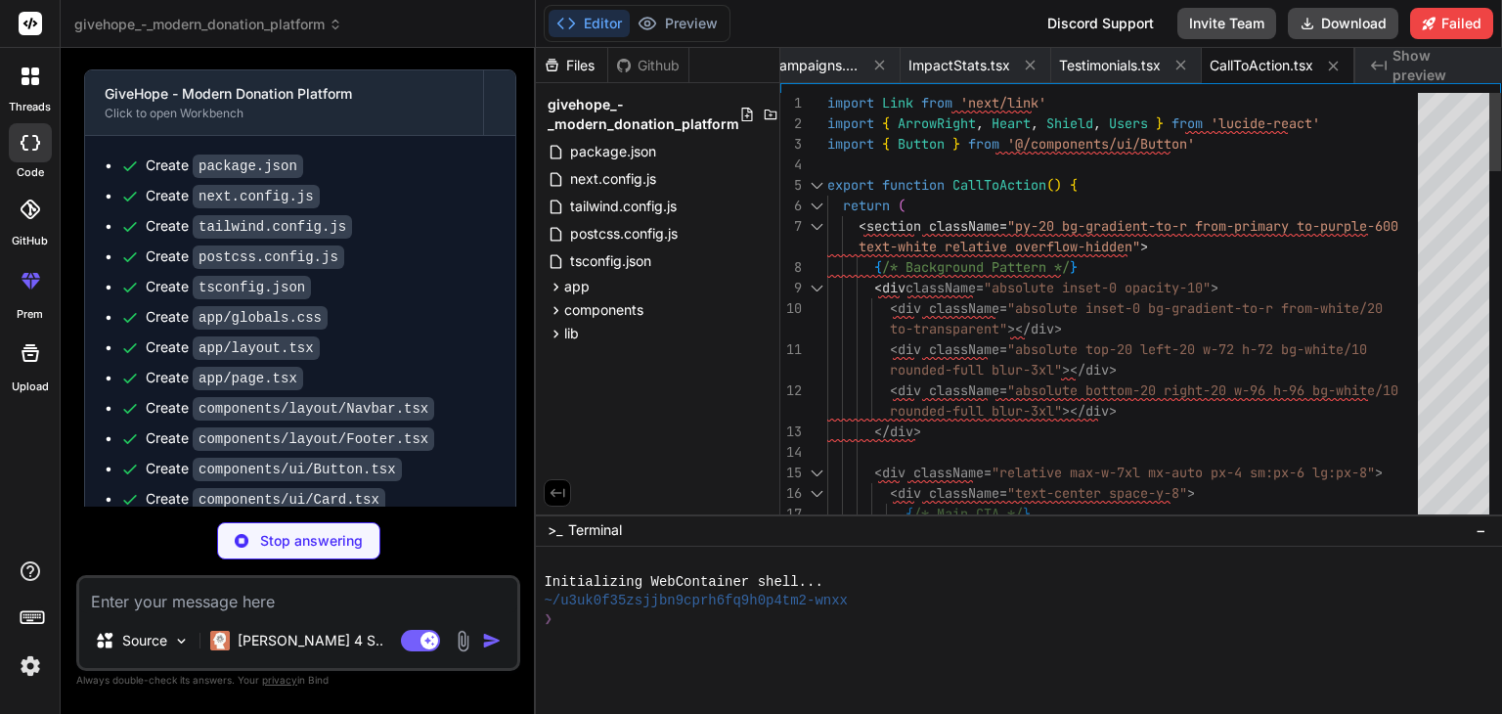
type textarea "x"
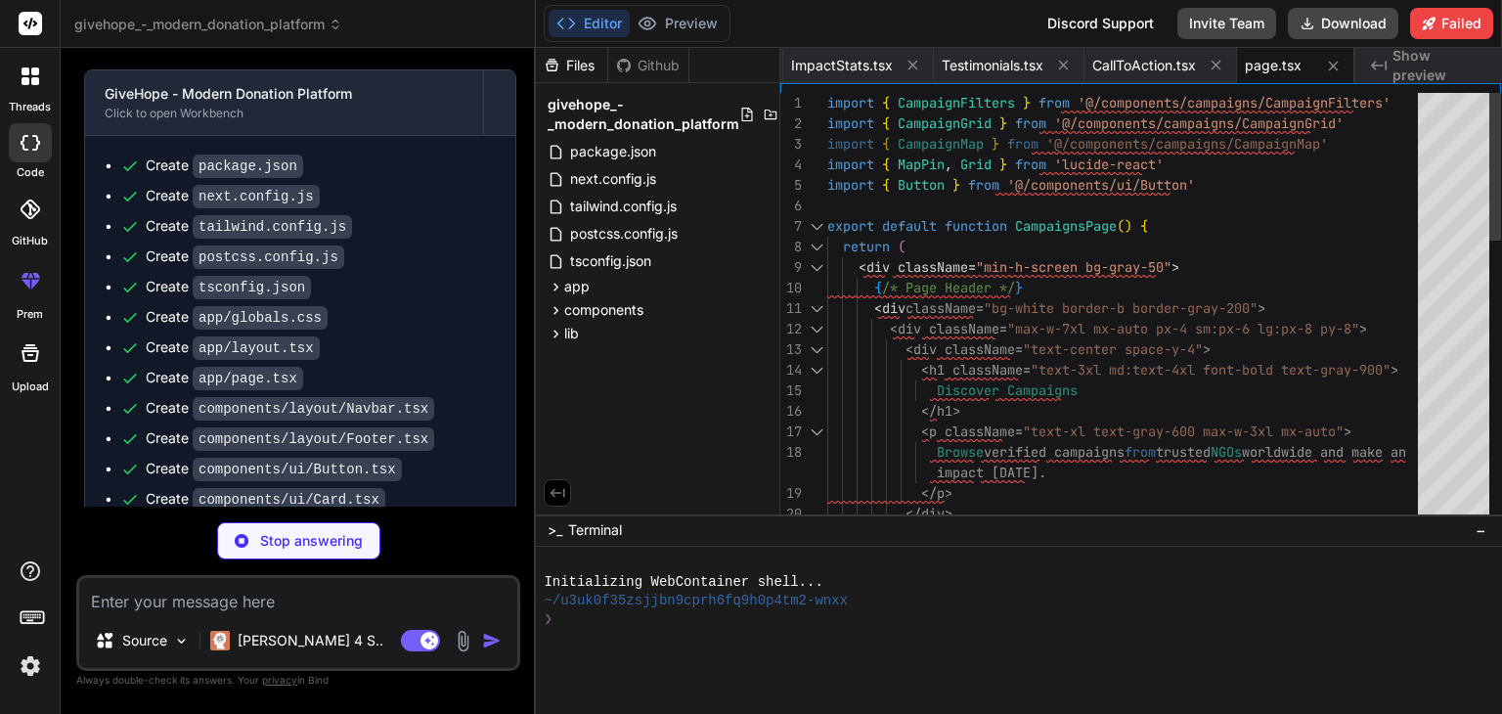
type textarea "x"
type textarea "<Button className="w-full"> Apply Filters </Button> </div> ) }"
type textarea "x"
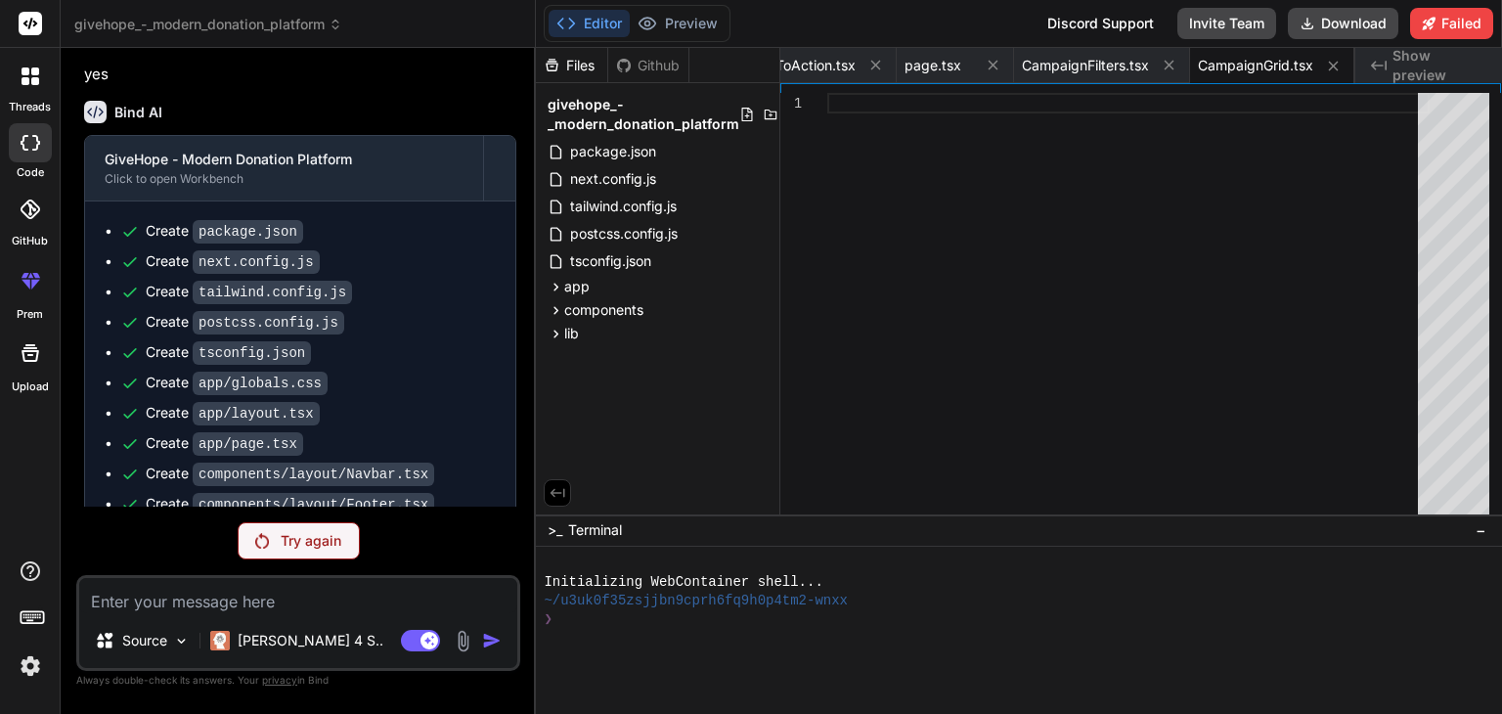
scroll to position [0, 0]
click at [1166, 292] on div at bounding box center [1128, 308] width 602 height 430
click at [323, 542] on p "Try again" at bounding box center [311, 541] width 61 height 20
click at [259, 533] on img at bounding box center [262, 541] width 14 height 16
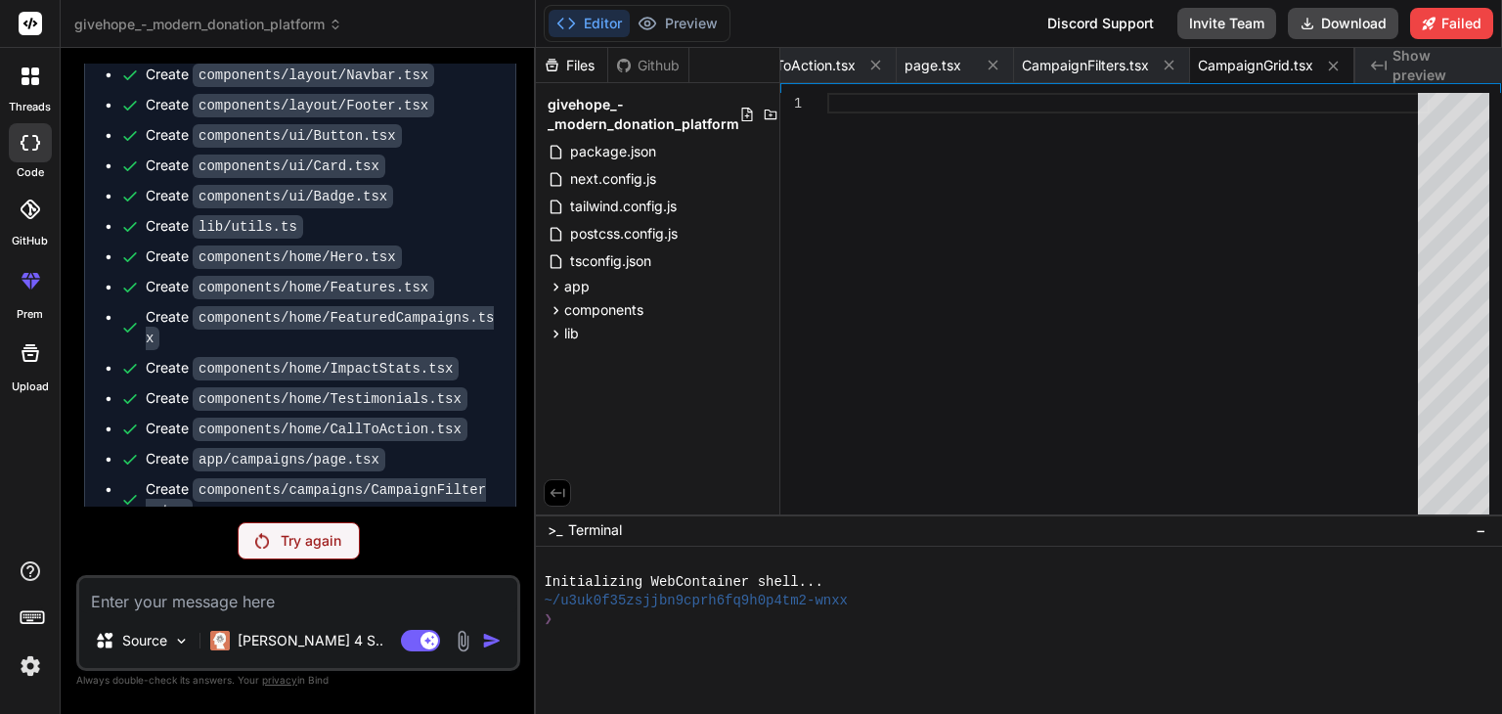
scroll to position [1881, 0]
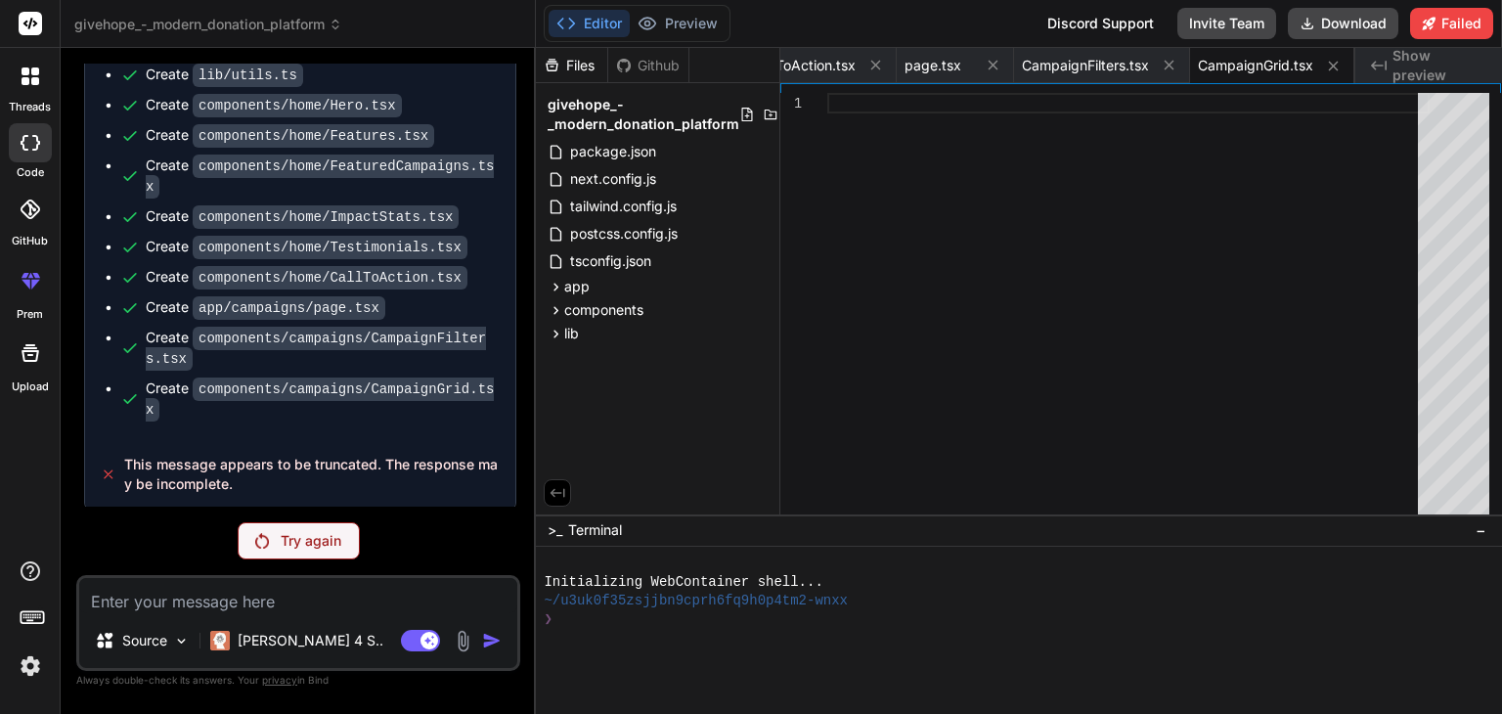
click at [301, 535] on p "Try again" at bounding box center [311, 541] width 61 height 20
type textarea "x"
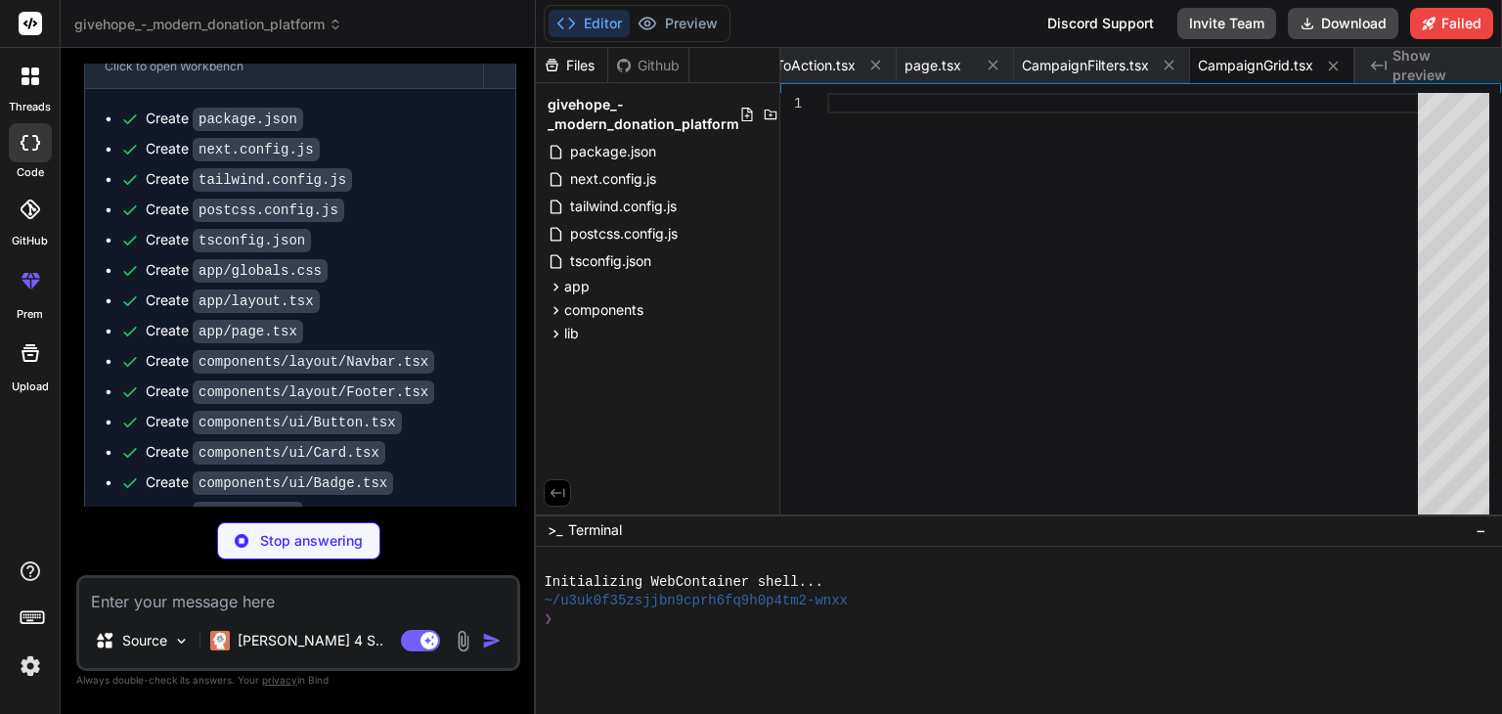
scroll to position [1395, 0]
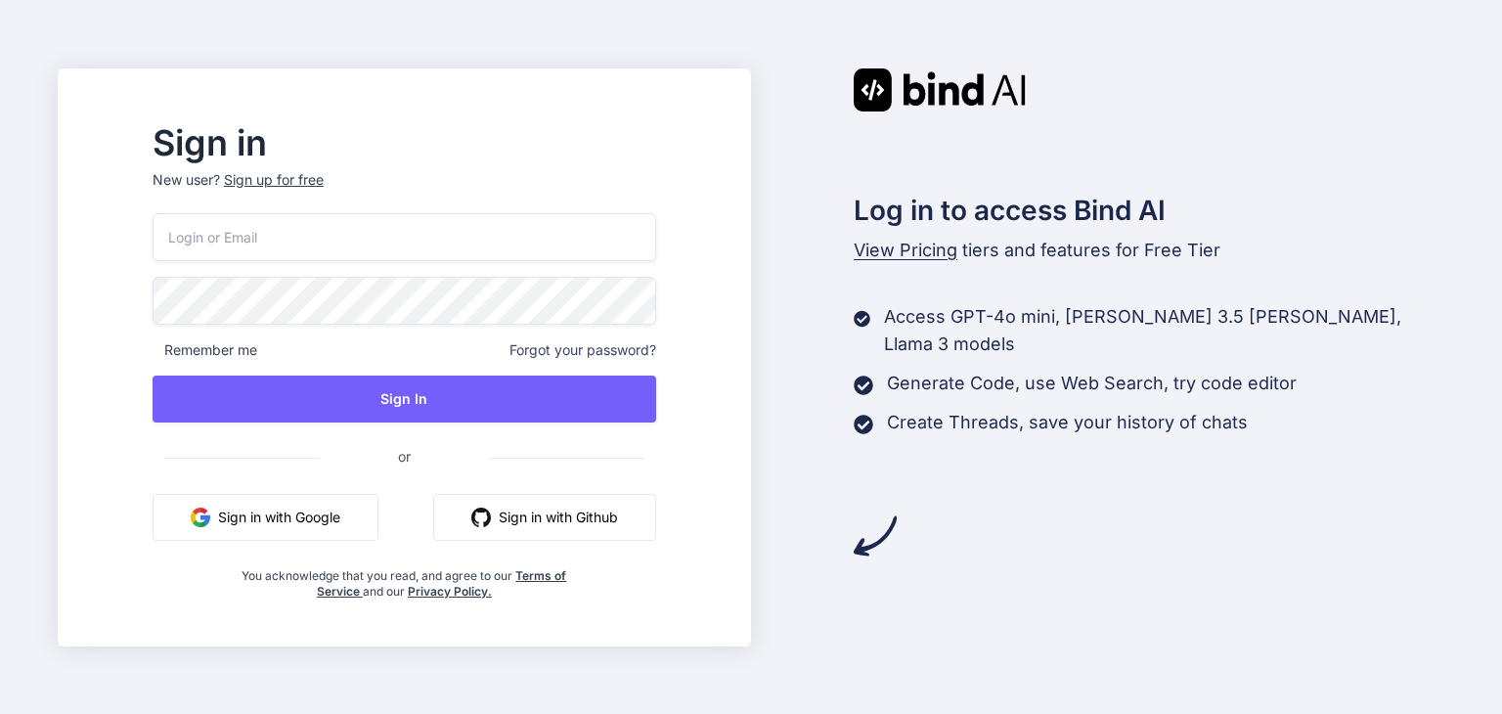
click at [378, 518] on button "Sign in with Google" at bounding box center [266, 517] width 226 height 47
